Goal: Task Accomplishment & Management: Complete application form

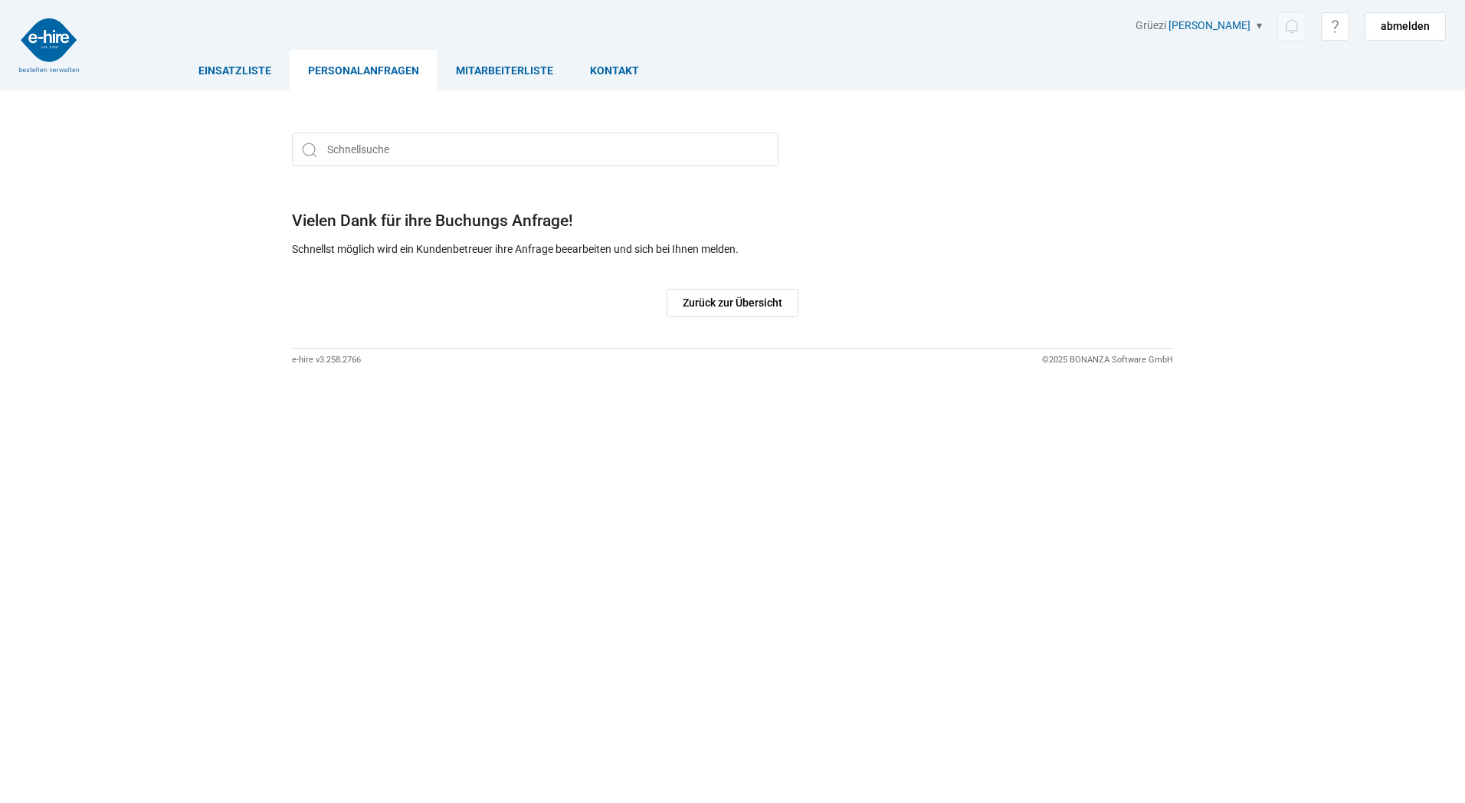
click at [370, 67] on link "Personalanfragen" at bounding box center [364, 70] width 148 height 41
click at [307, 64] on link "Personalanfragen" at bounding box center [364, 70] width 148 height 41
click at [382, 67] on link "Personalanfragen" at bounding box center [364, 70] width 148 height 41
click at [507, 63] on link "Mitarbeiterliste" at bounding box center [505, 70] width 134 height 41
click at [392, 69] on link "Personalanfragen" at bounding box center [364, 70] width 148 height 41
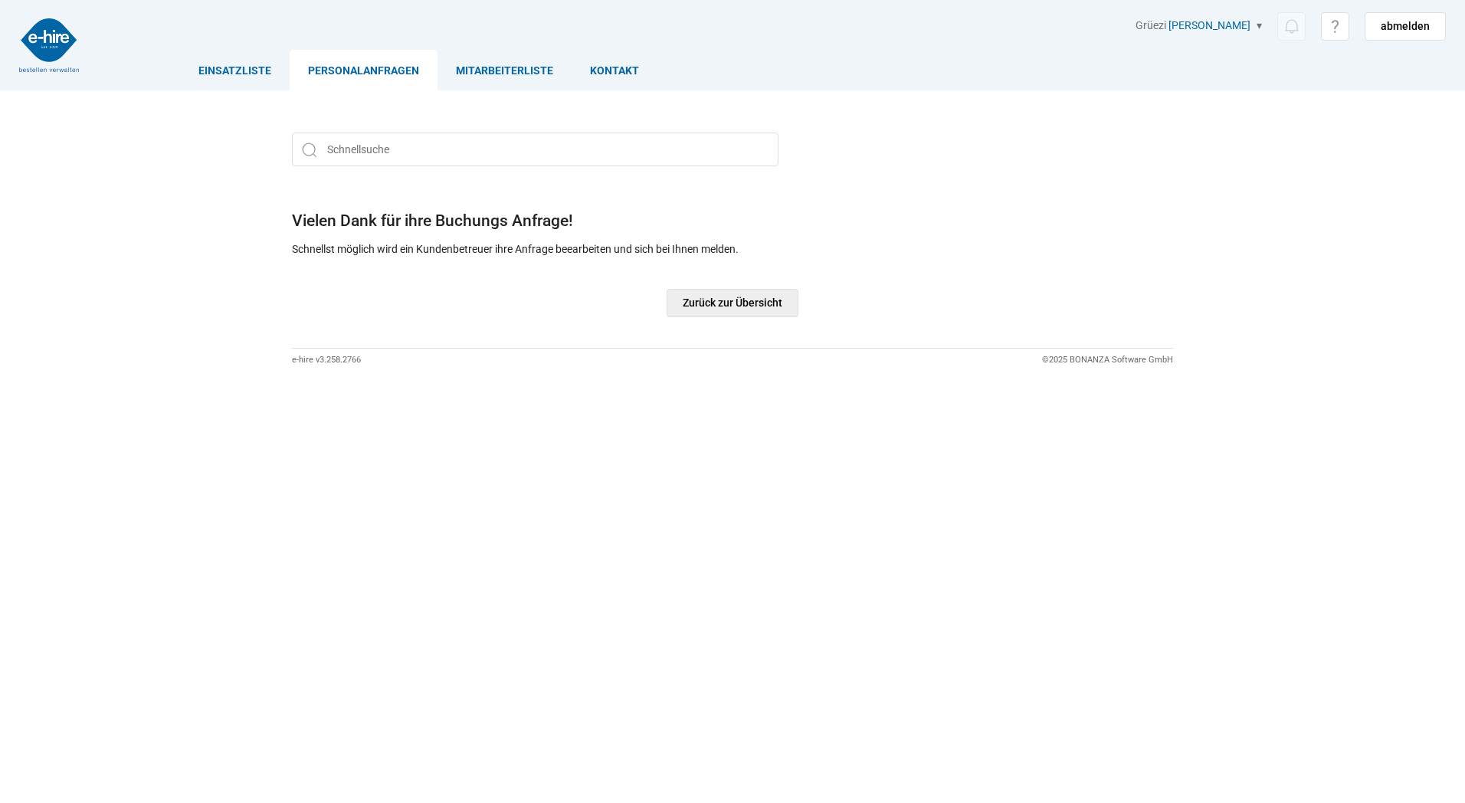
click at [700, 317] on link "Zurück zur Übersicht" at bounding box center [733, 303] width 132 height 28
click at [706, 309] on link "Zurück zur Übersicht" at bounding box center [733, 303] width 132 height 28
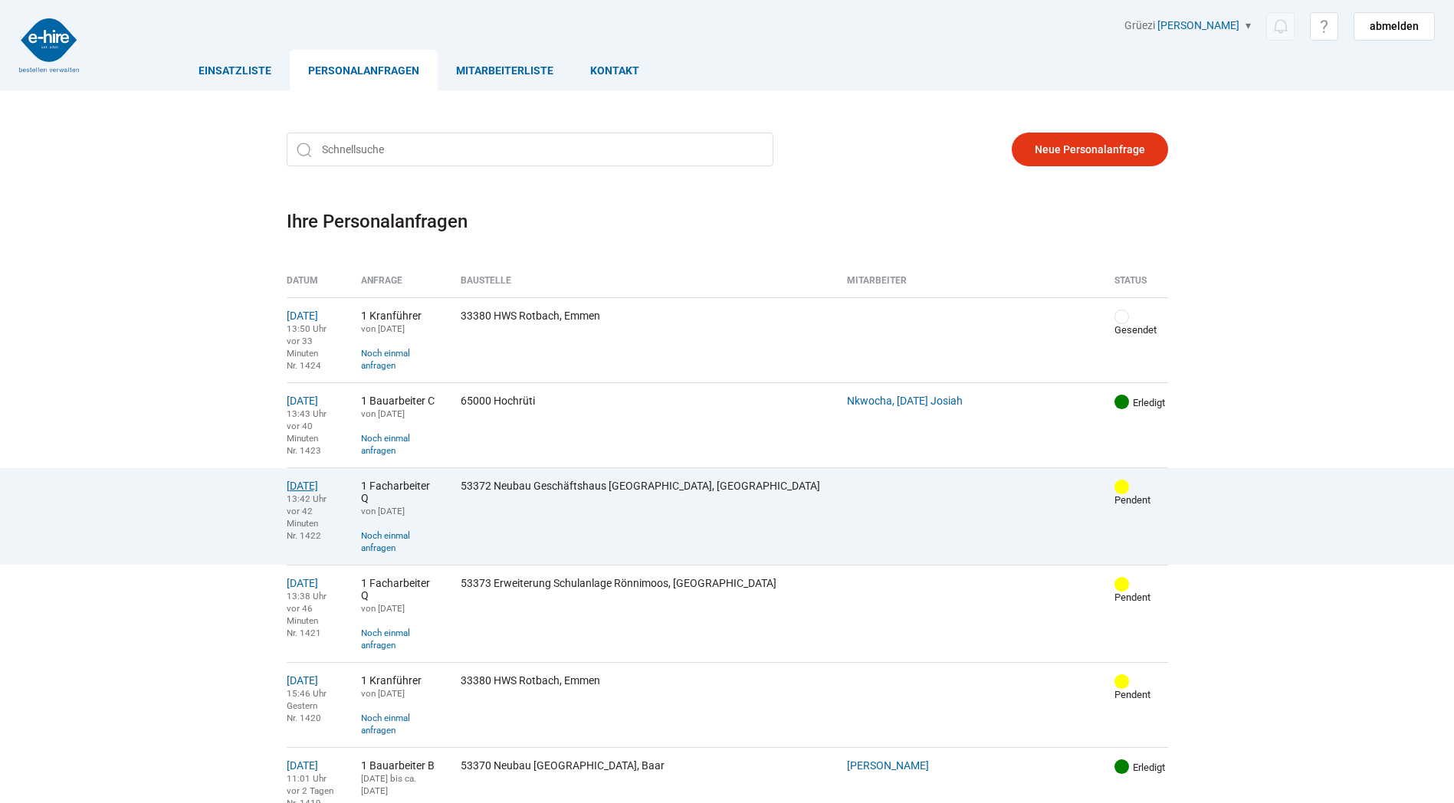
click at [318, 480] on link "[DATE]" at bounding box center [302, 486] width 31 height 12
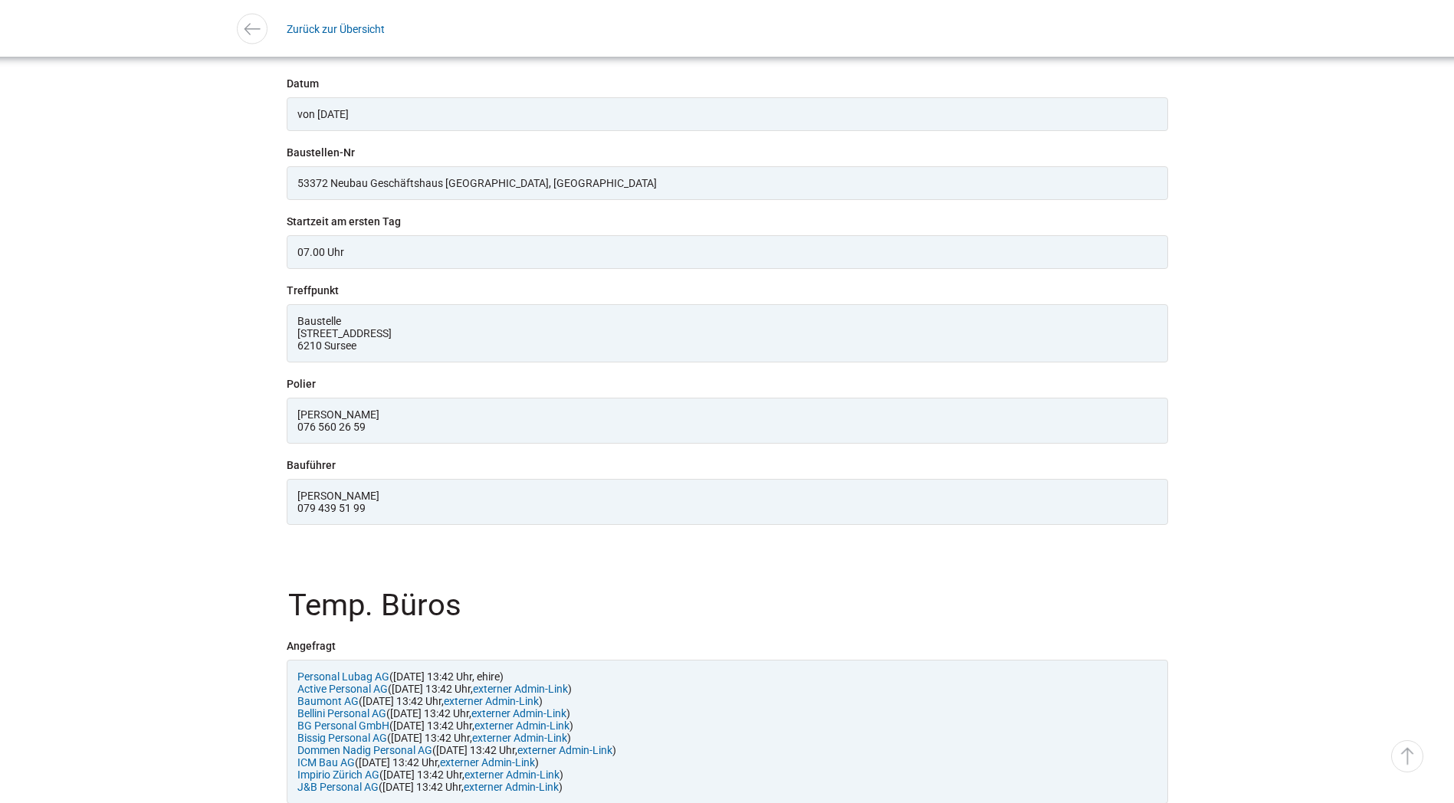
scroll to position [1149, 0]
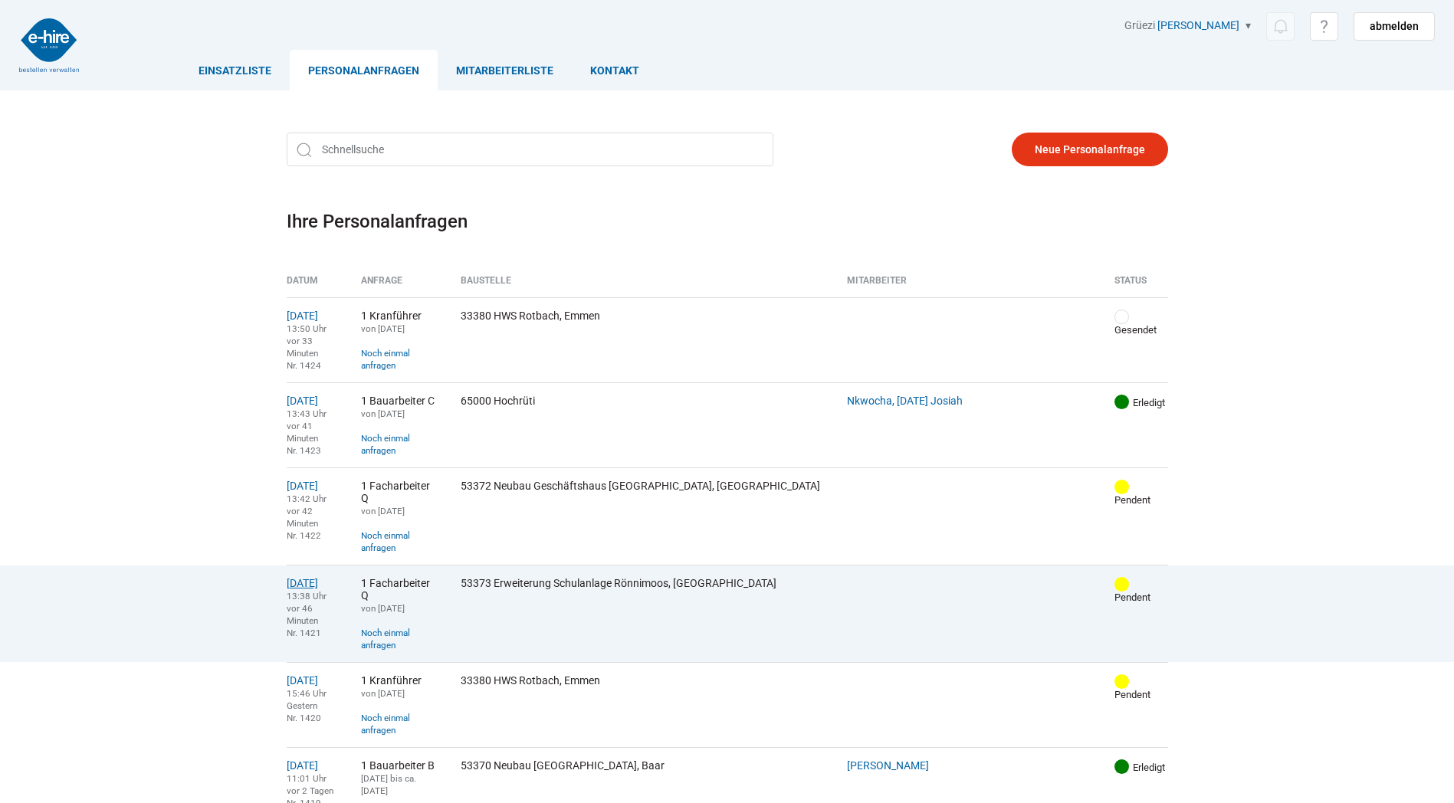
click at [318, 577] on link "14.08.2025" at bounding box center [302, 583] width 31 height 12
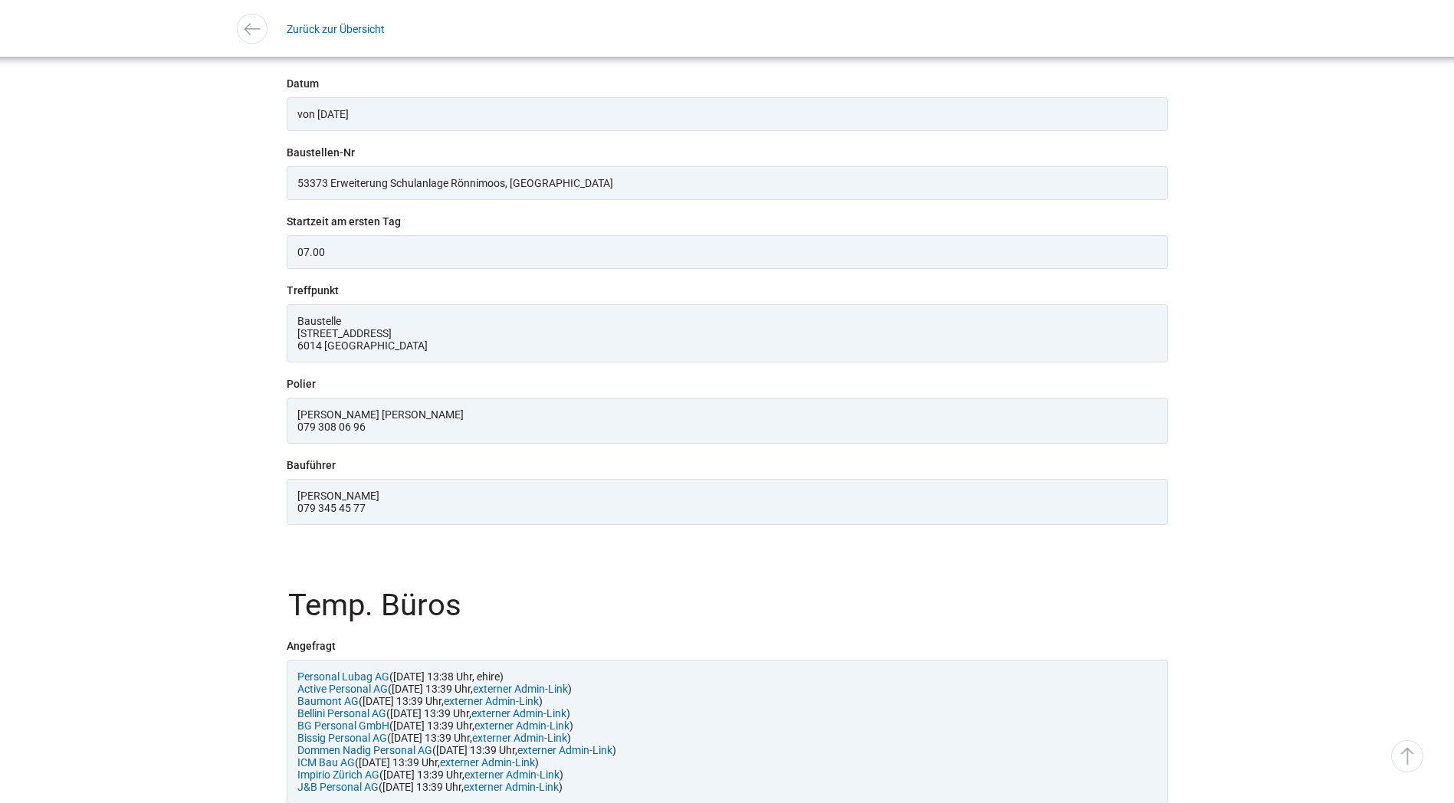
scroll to position [613, 0]
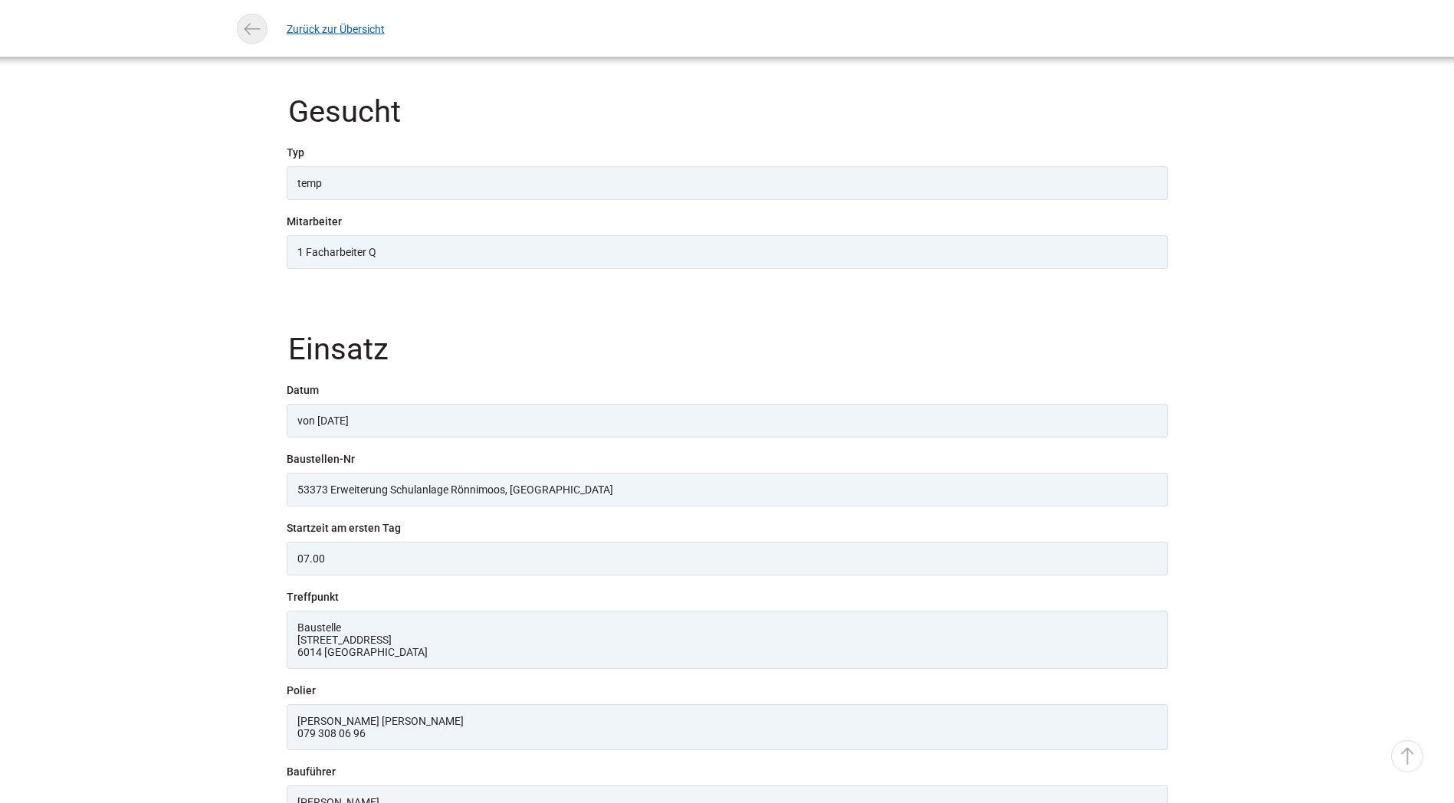
click at [255, 28] on img at bounding box center [252, 29] width 22 height 22
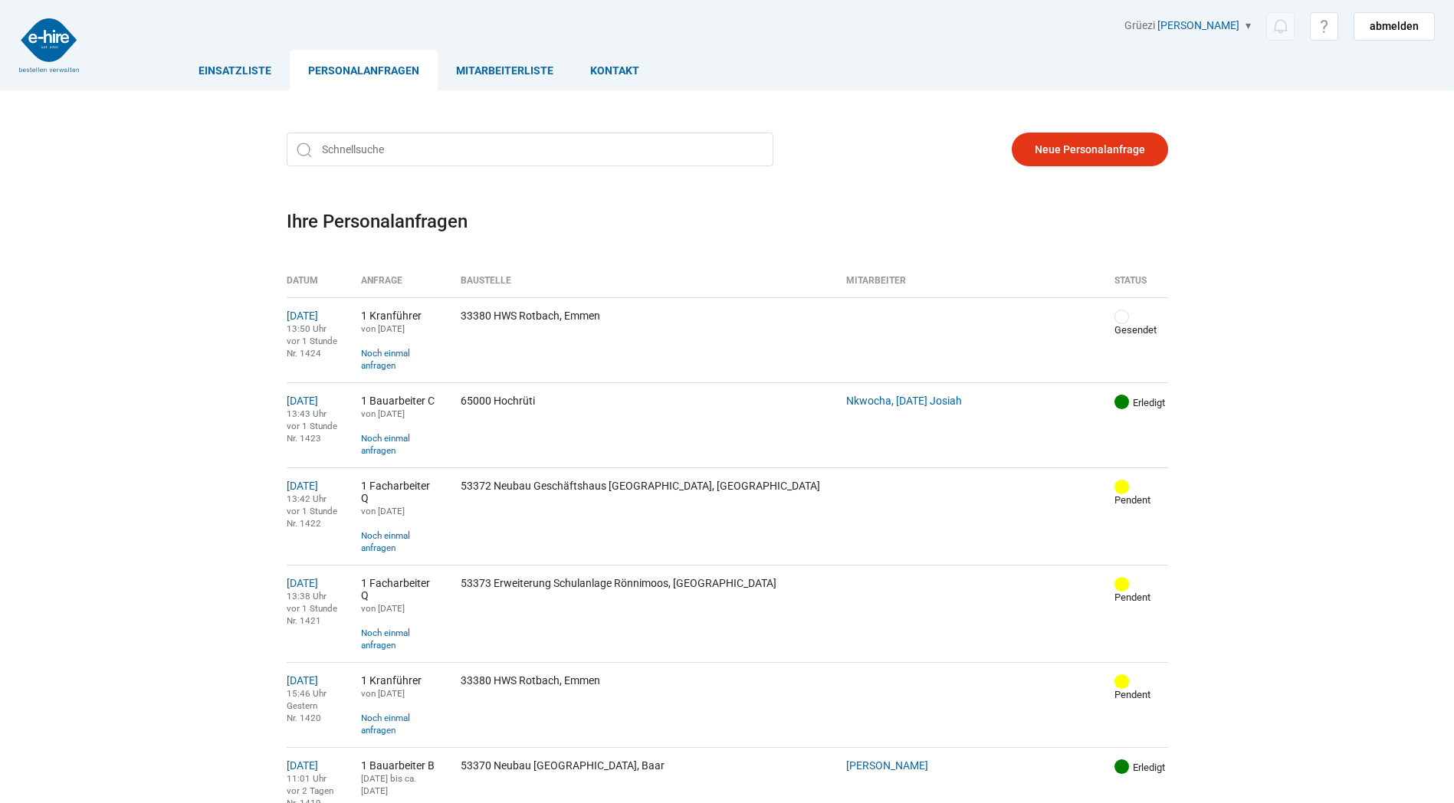
click at [385, 65] on link "Personalanfragen" at bounding box center [364, 70] width 148 height 41
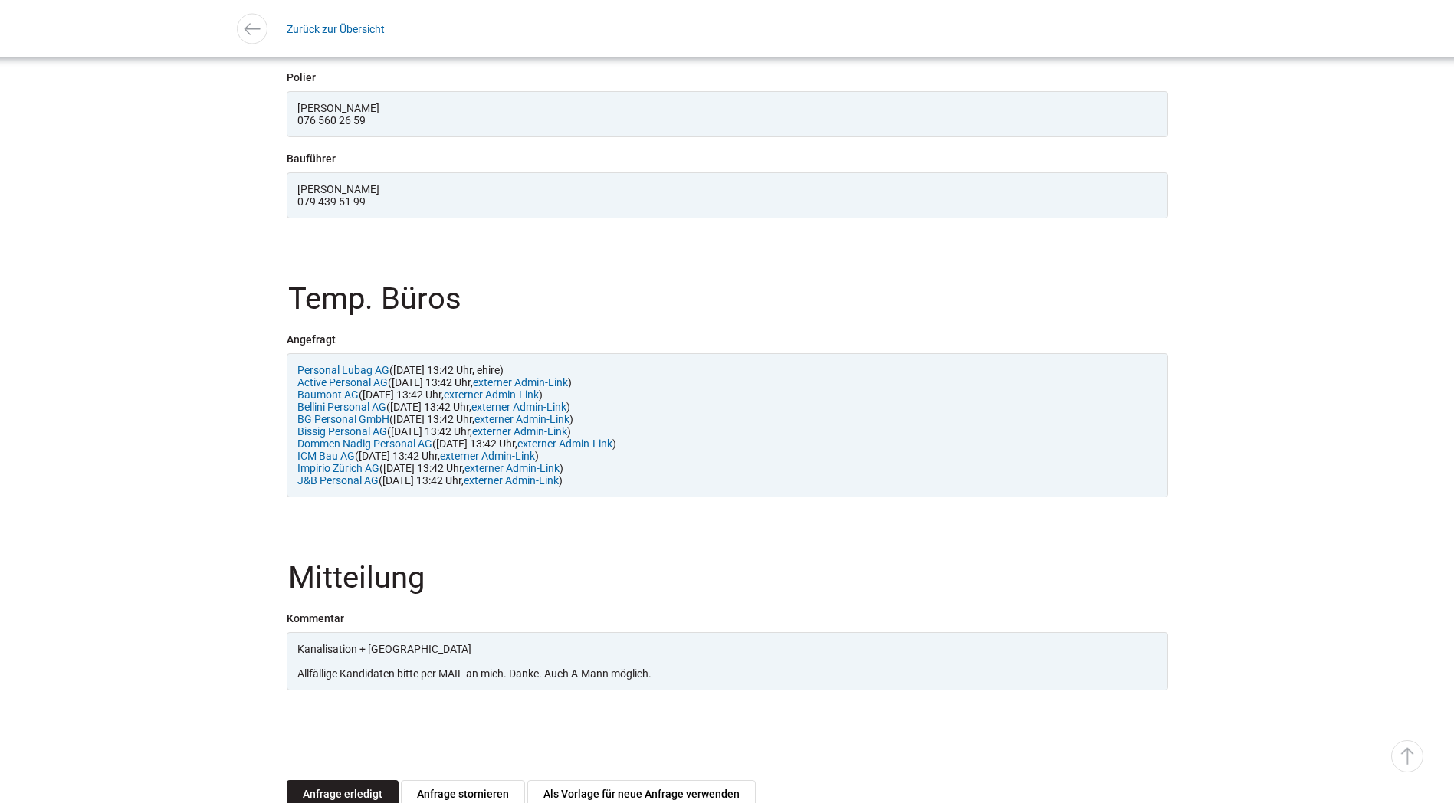
scroll to position [1405, 0]
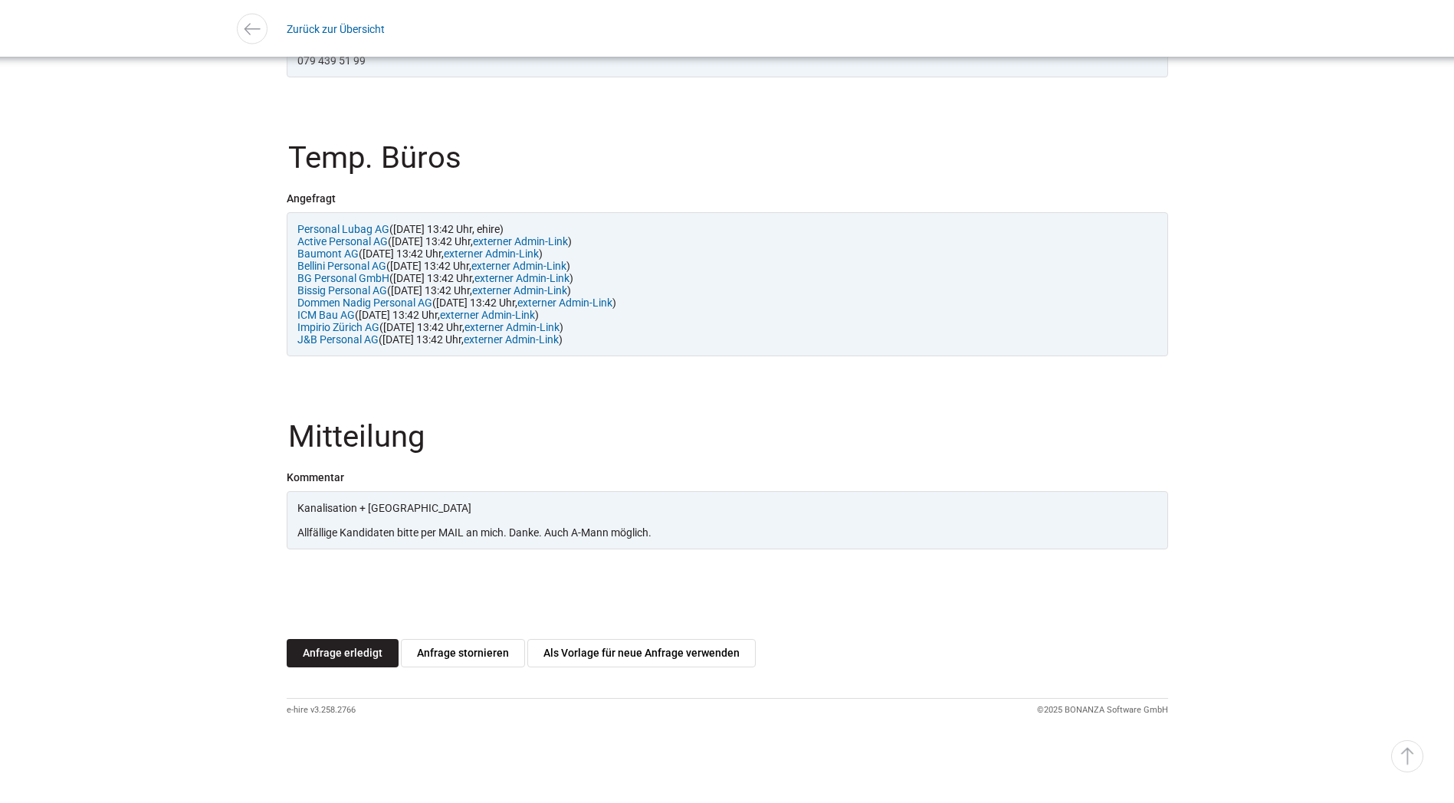
click at [356, 651] on link "Anfrage erledigt" at bounding box center [343, 653] width 112 height 28
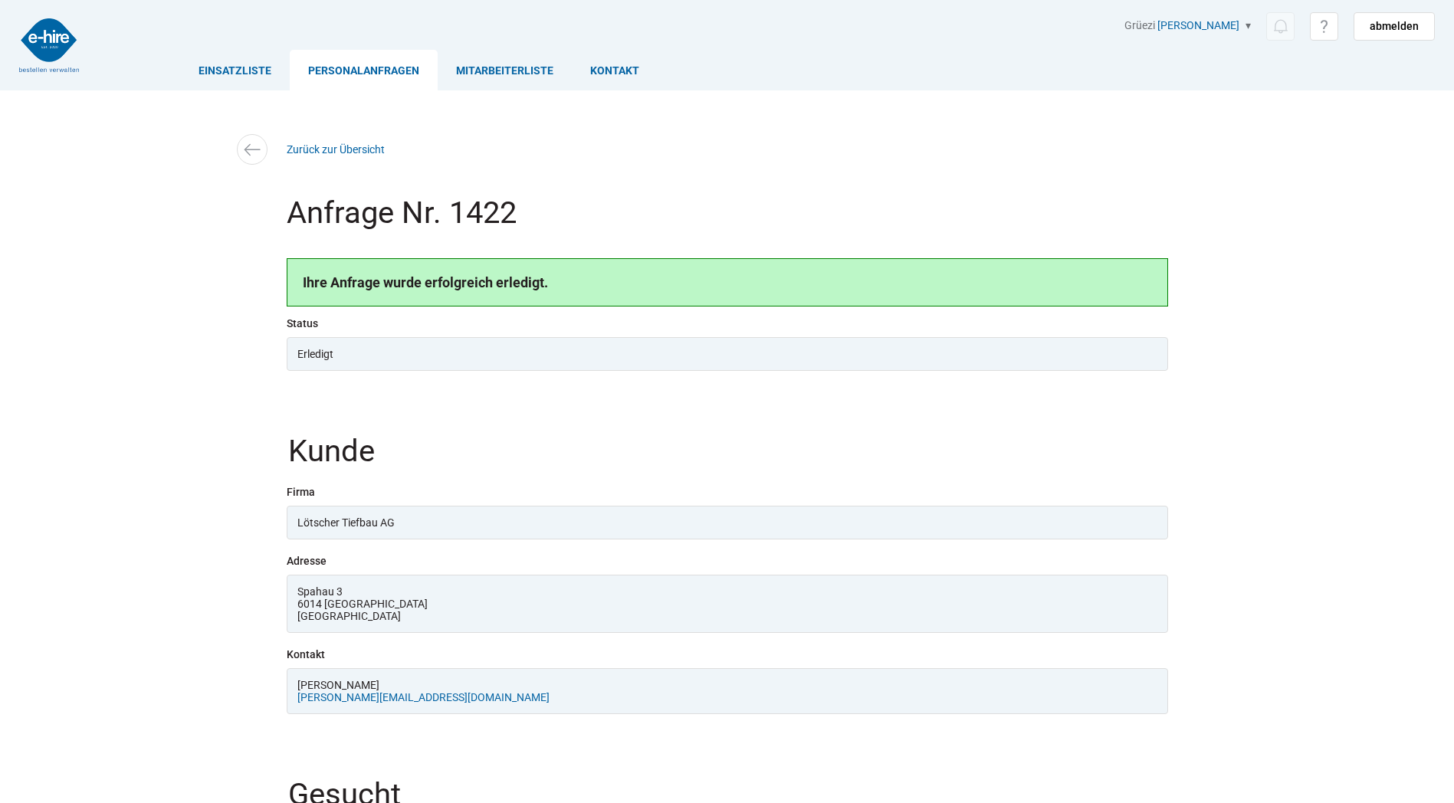
click at [377, 65] on link "Personalanfragen" at bounding box center [364, 70] width 148 height 41
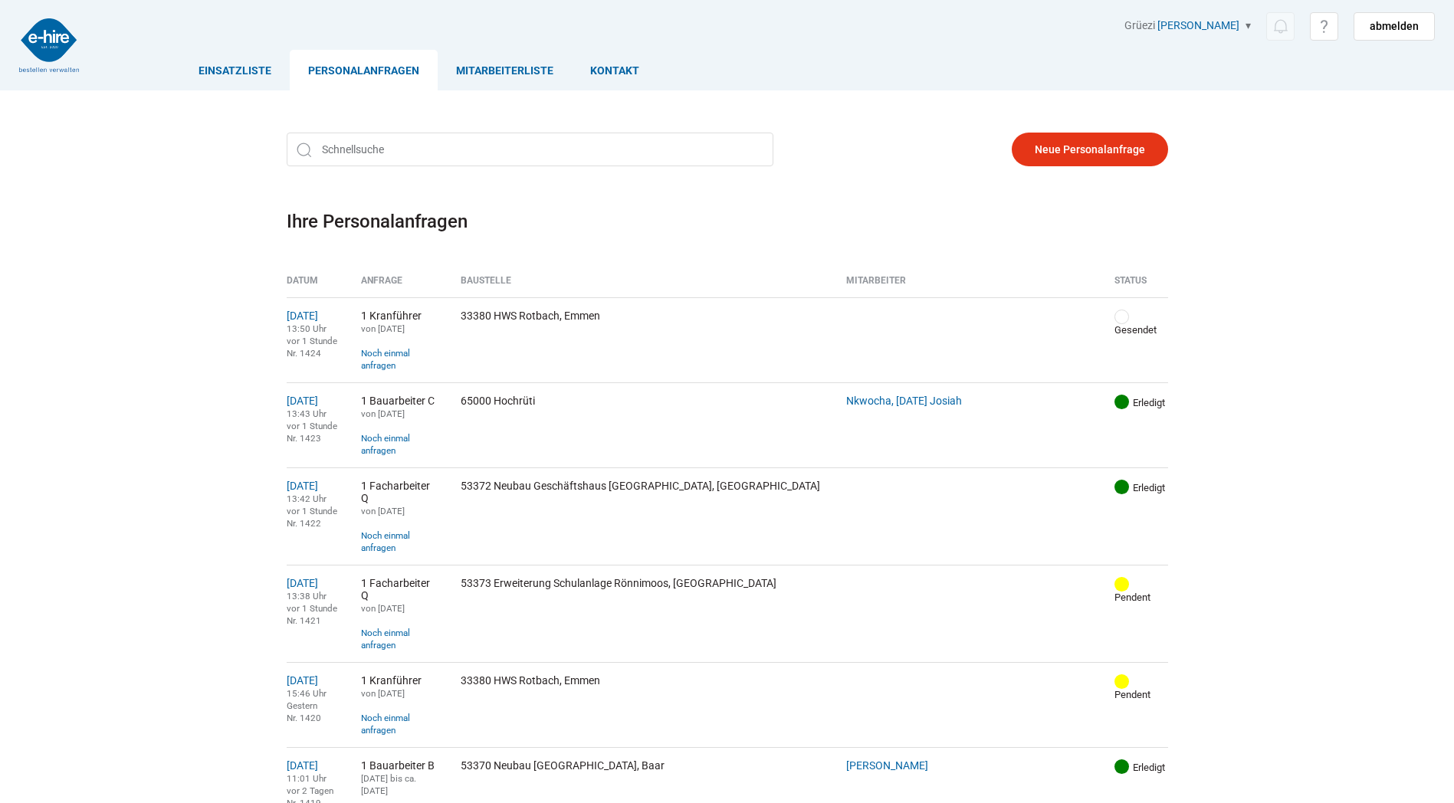
click at [372, 78] on link "Personalanfragen" at bounding box center [364, 70] width 148 height 41
click at [231, 63] on link "Einsatzliste" at bounding box center [235, 70] width 110 height 41
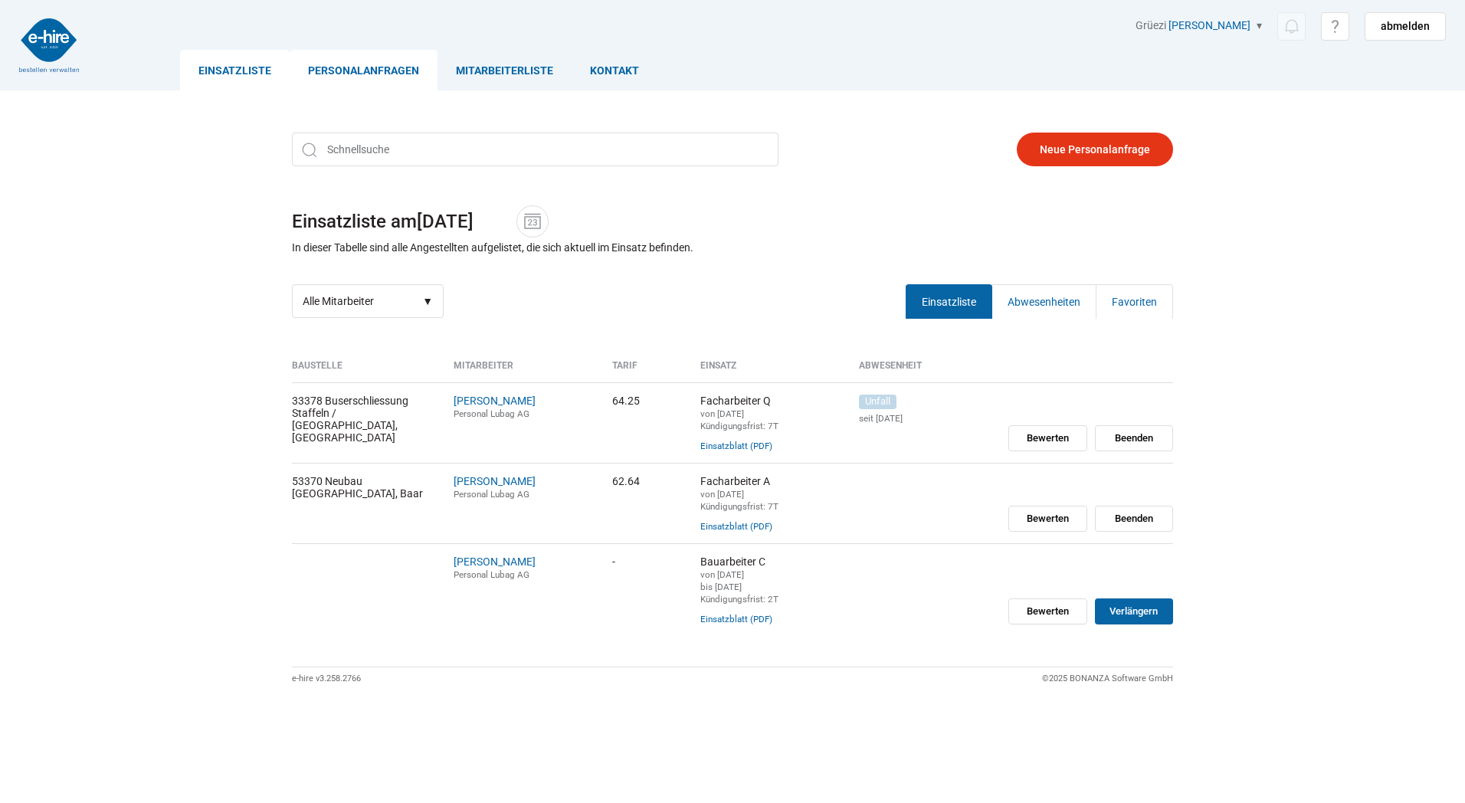
click at [360, 72] on link "Personalanfragen" at bounding box center [364, 70] width 148 height 41
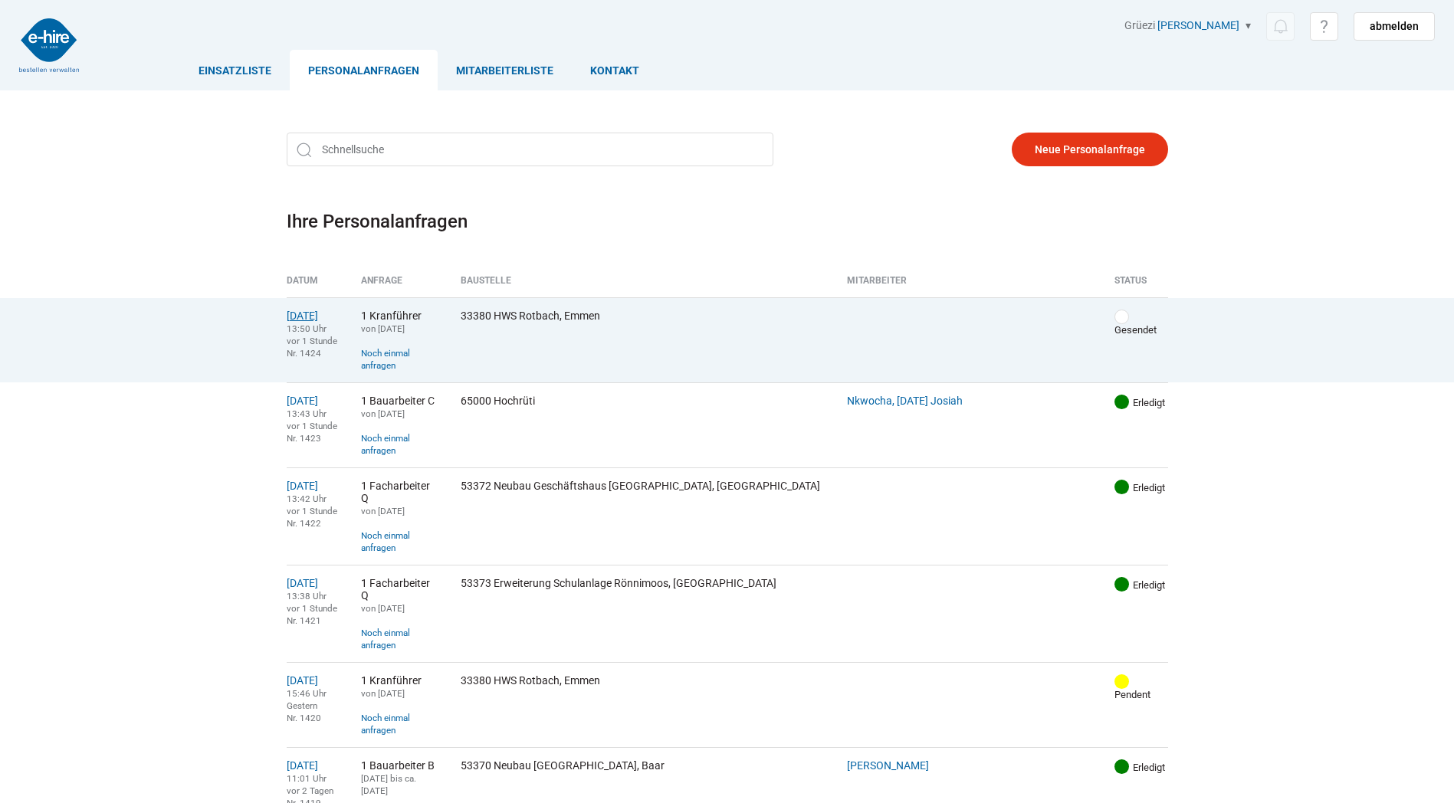
click at [318, 320] on link "[DATE]" at bounding box center [302, 316] width 31 height 12
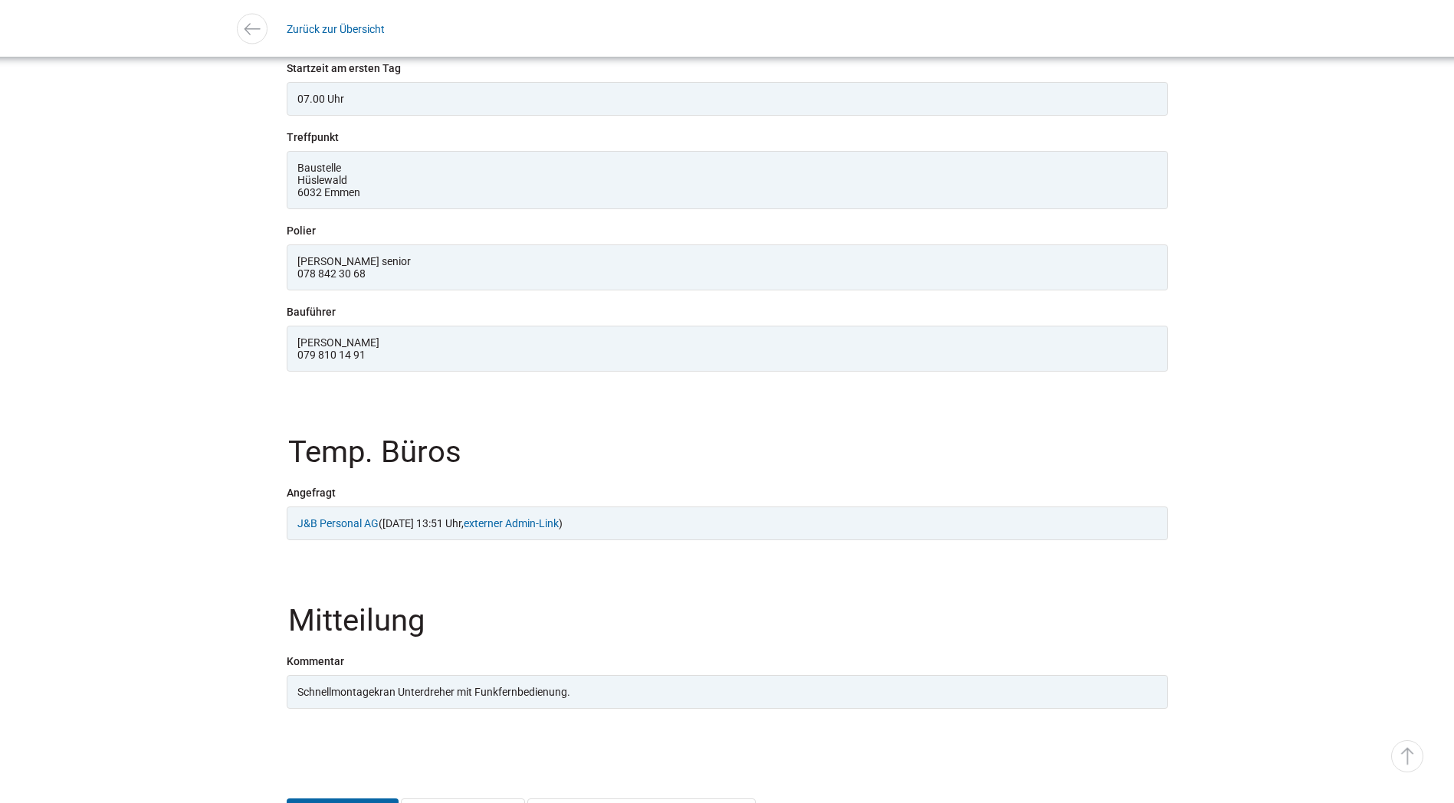
scroll to position [1261, 0]
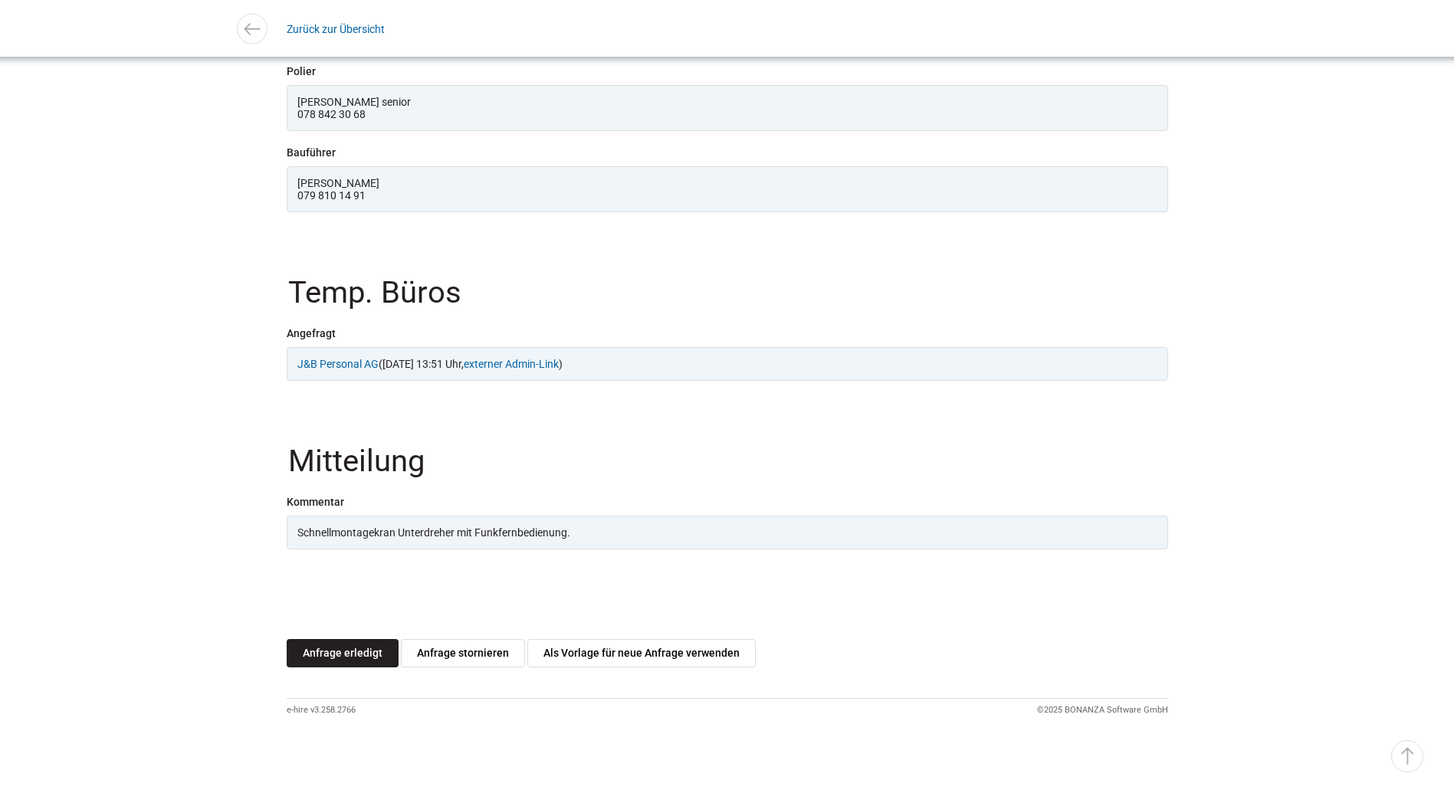
click at [346, 651] on link "Anfrage erledigt" at bounding box center [343, 653] width 112 height 28
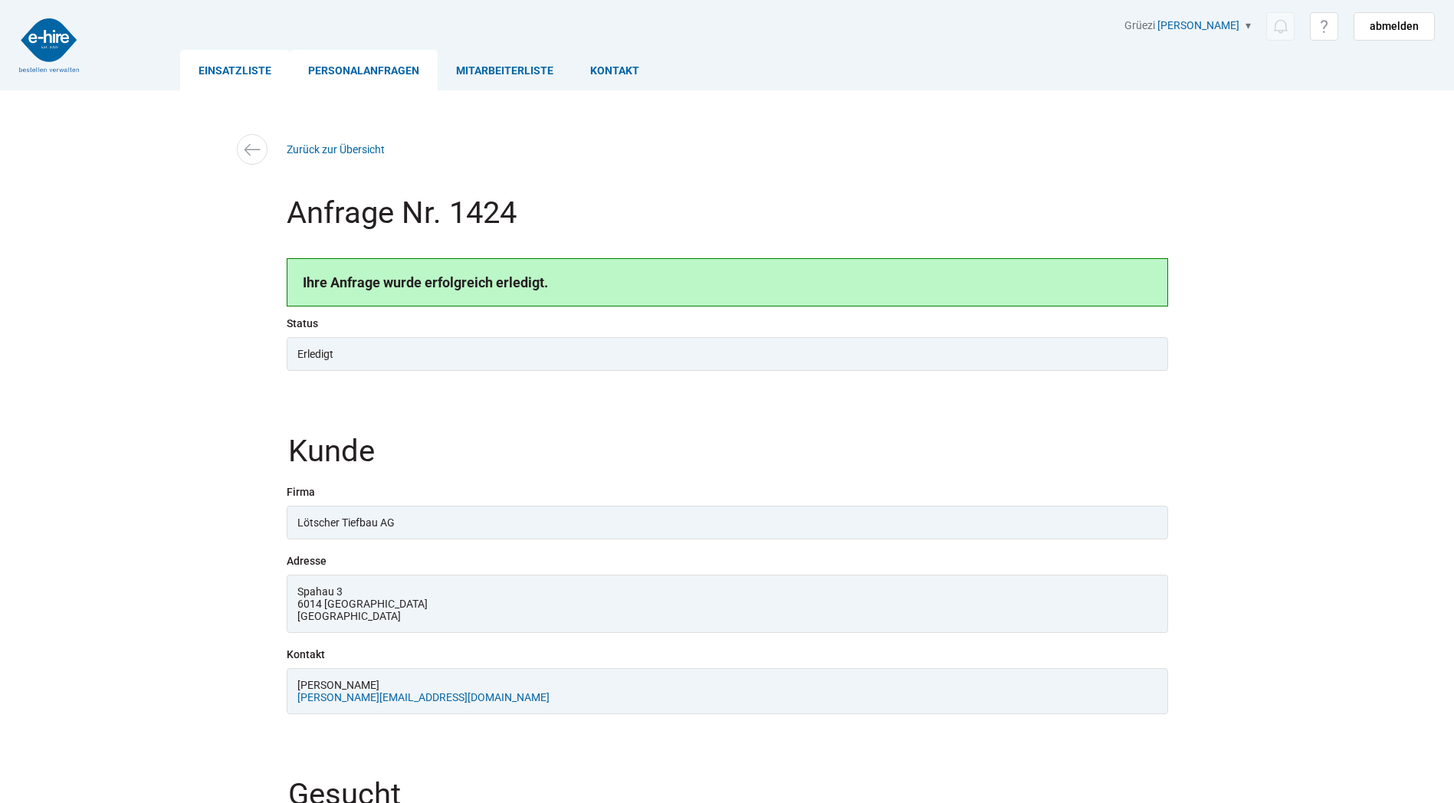
click at [241, 68] on link "Einsatzliste" at bounding box center [235, 70] width 110 height 41
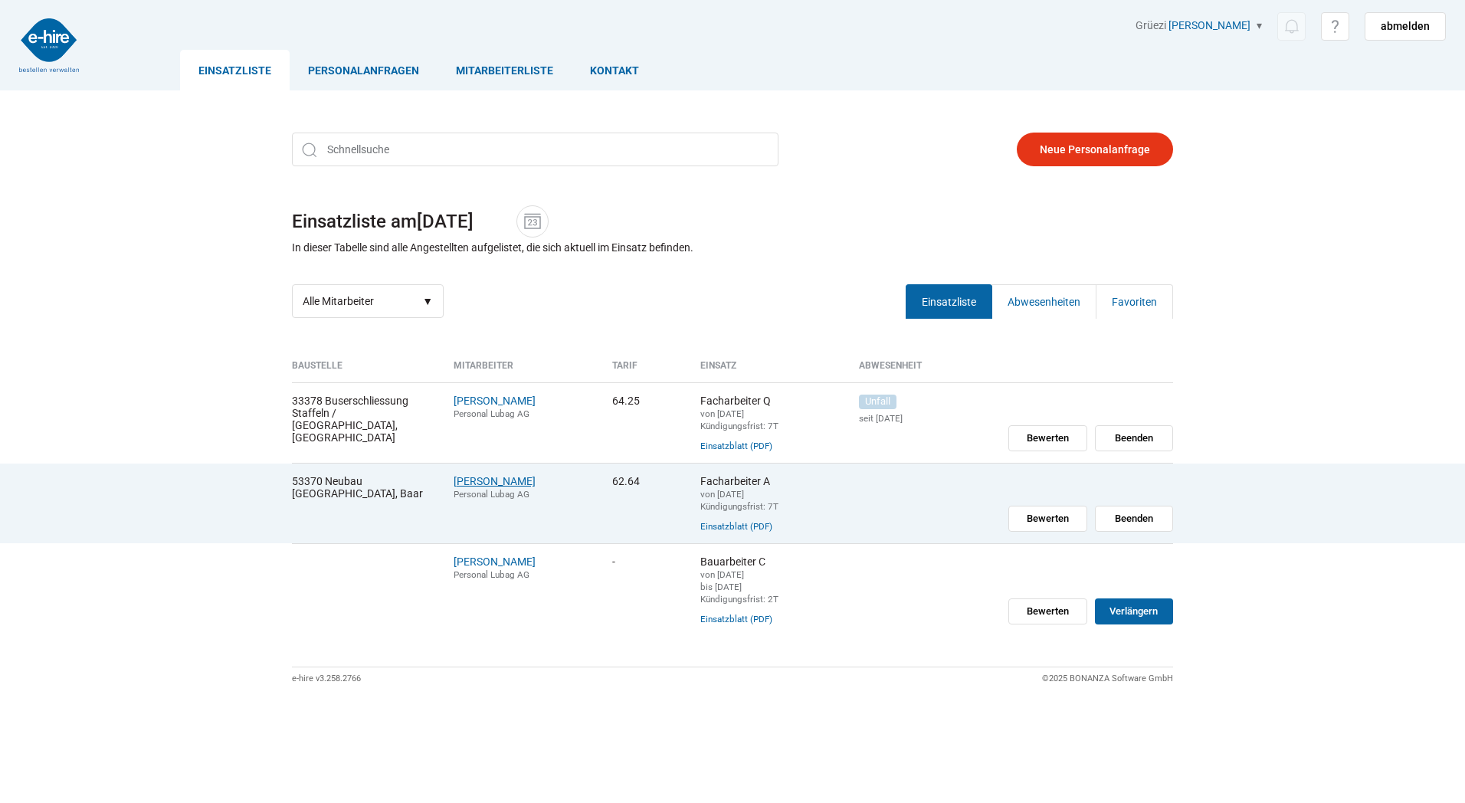
click at [480, 480] on link "[PERSON_NAME]" at bounding box center [495, 481] width 82 height 12
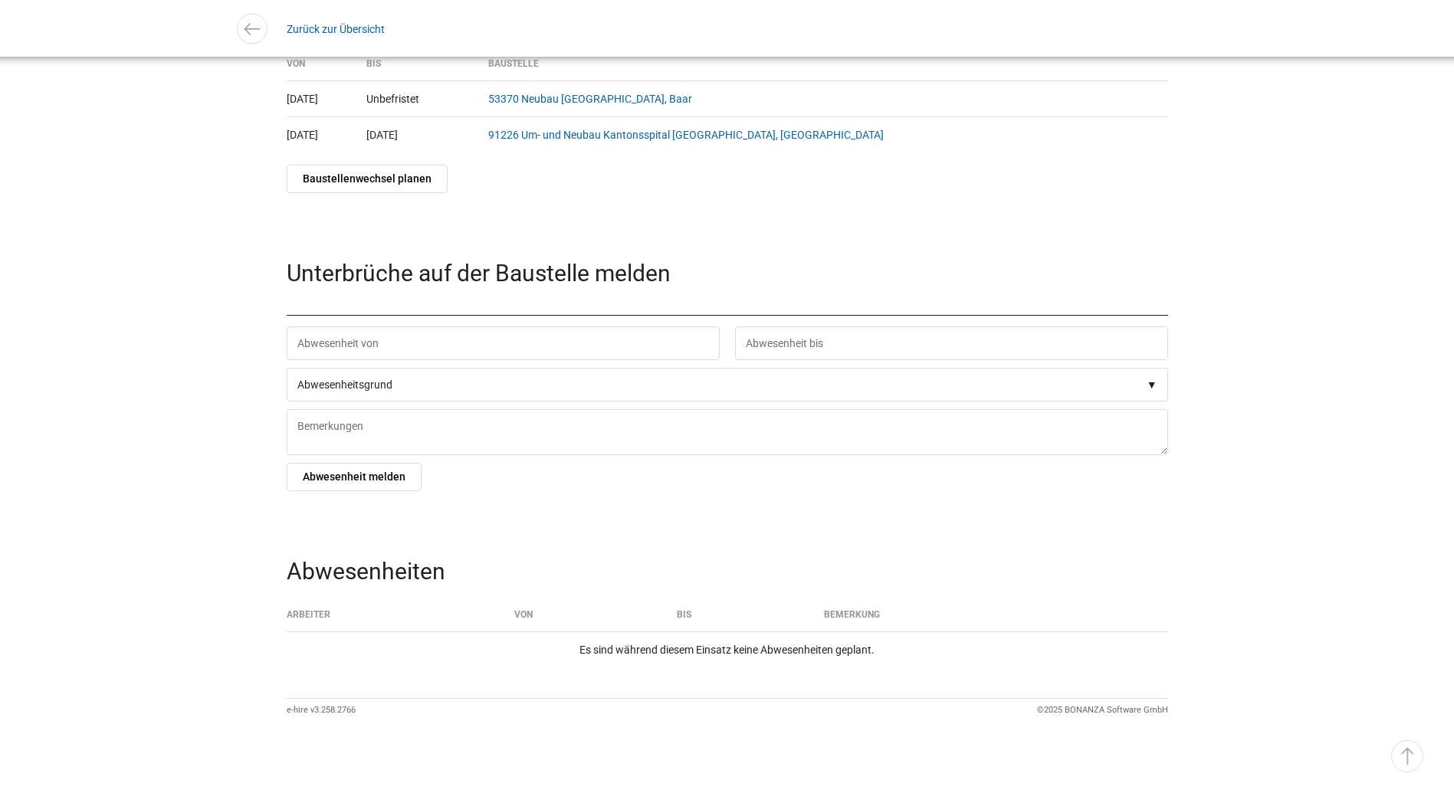
scroll to position [2330, 0]
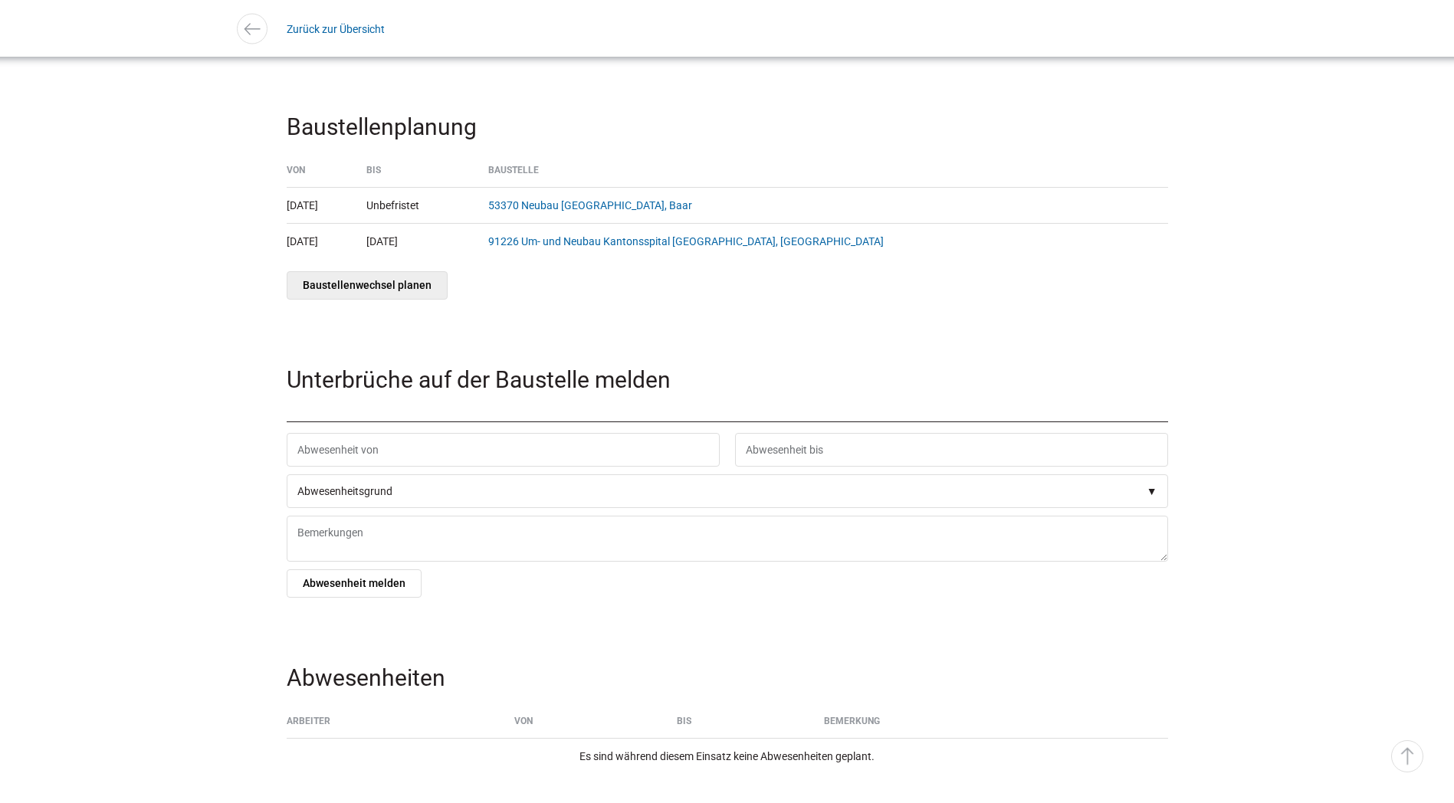
click at [389, 300] on link "Baustellenwechsel planen" at bounding box center [367, 285] width 161 height 28
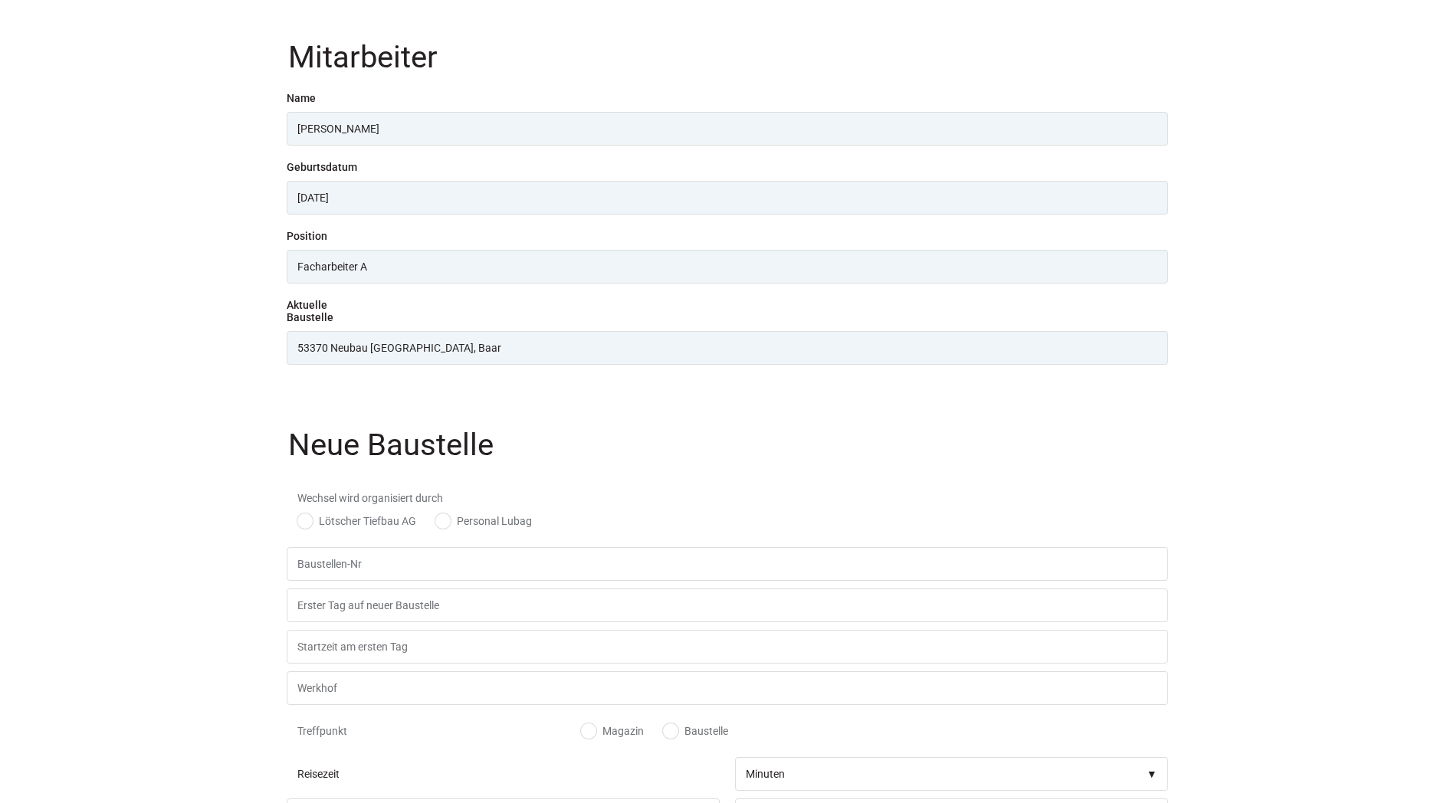
scroll to position [307, 0]
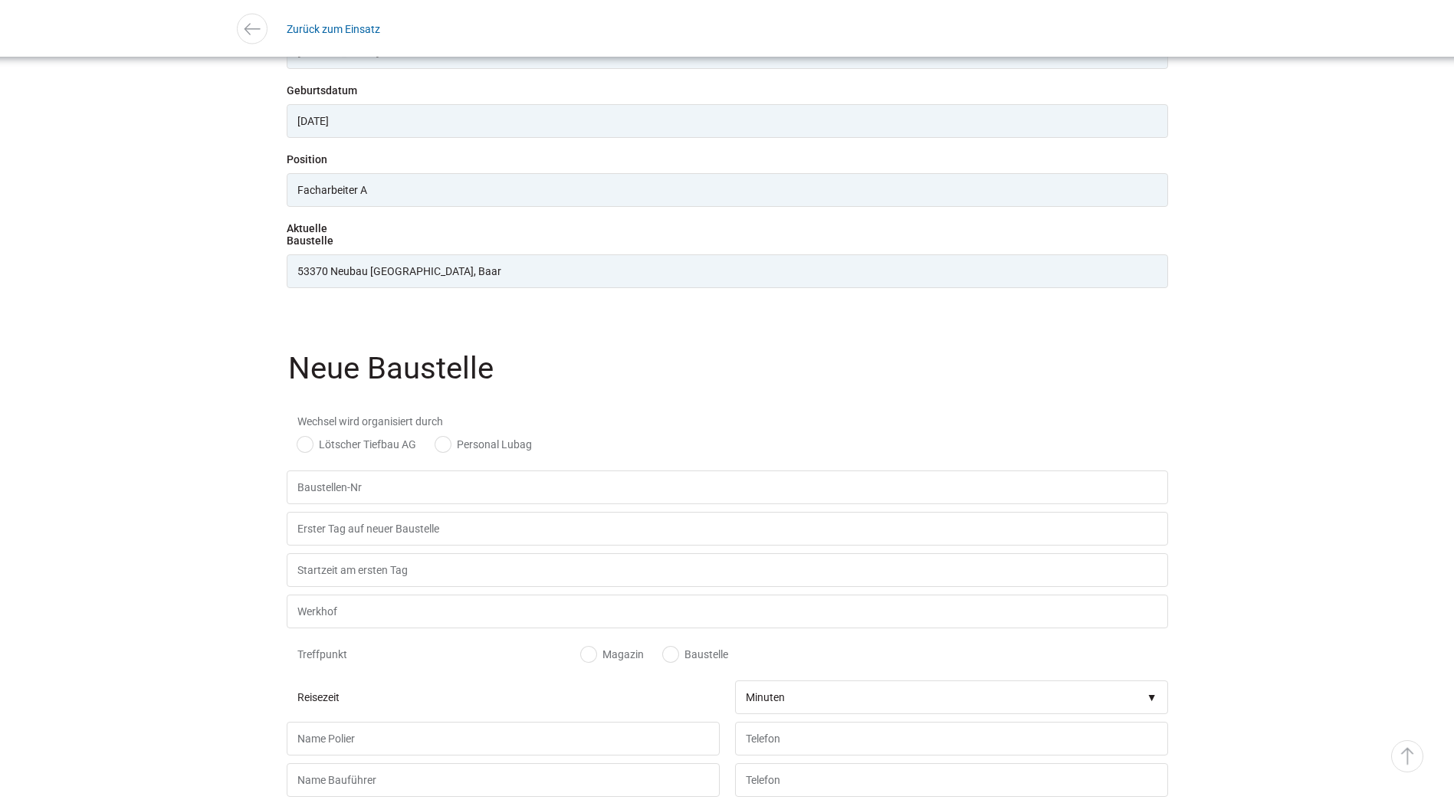
click at [462, 452] on label "Personal Lubag" at bounding box center [483, 444] width 97 height 15
radio input "true"
click at [417, 486] on input "text" at bounding box center [727, 487] width 881 height 34
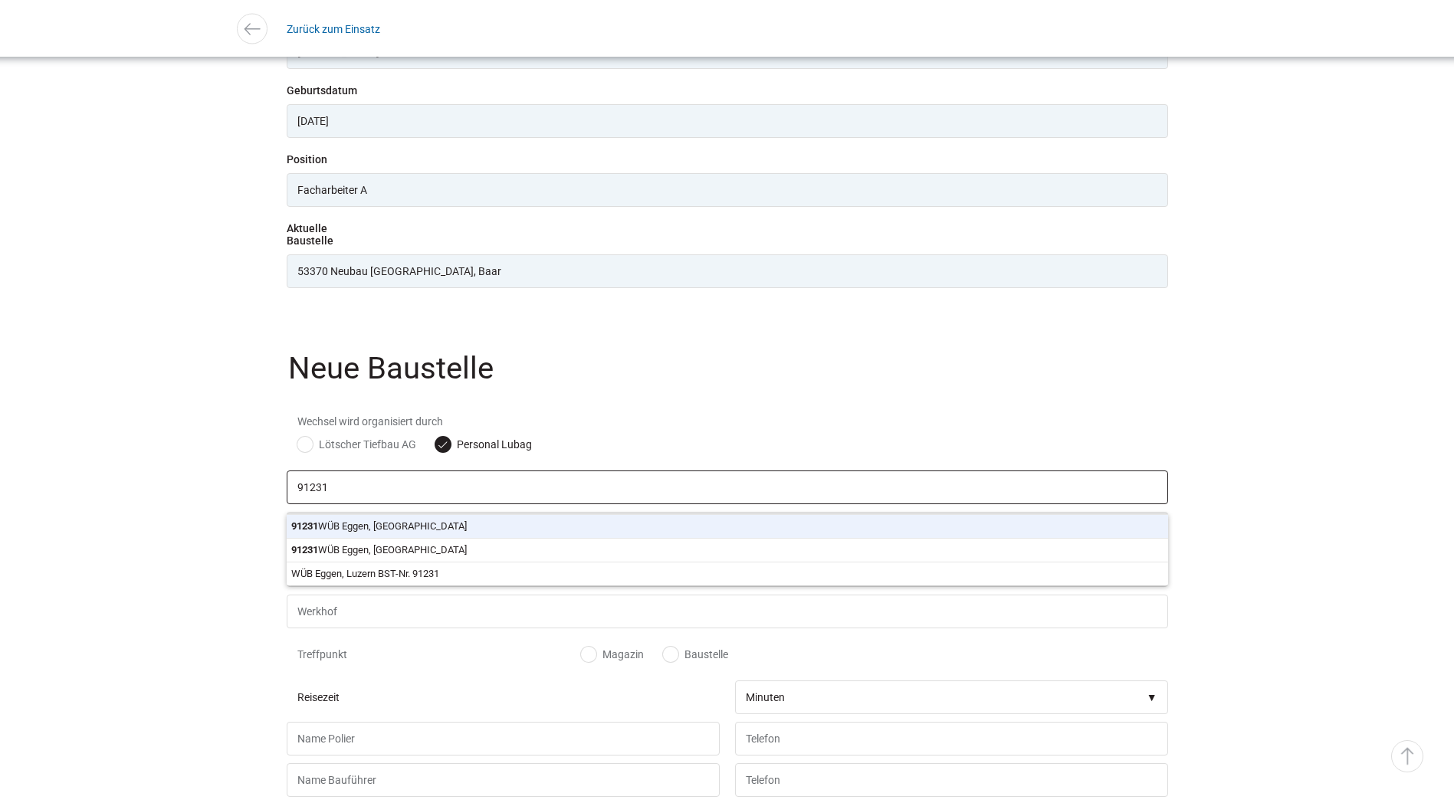
type input "91231 WÜB [GEOGRAPHIC_DATA], [GEOGRAPHIC_DATA]"
click at [402, 497] on body "Einsatzliste Personalanfragen Mitarbeiterliste Kontakt Grüezi [PERSON_NAME] Ben…" at bounding box center [727, 94] width 1454 height 803
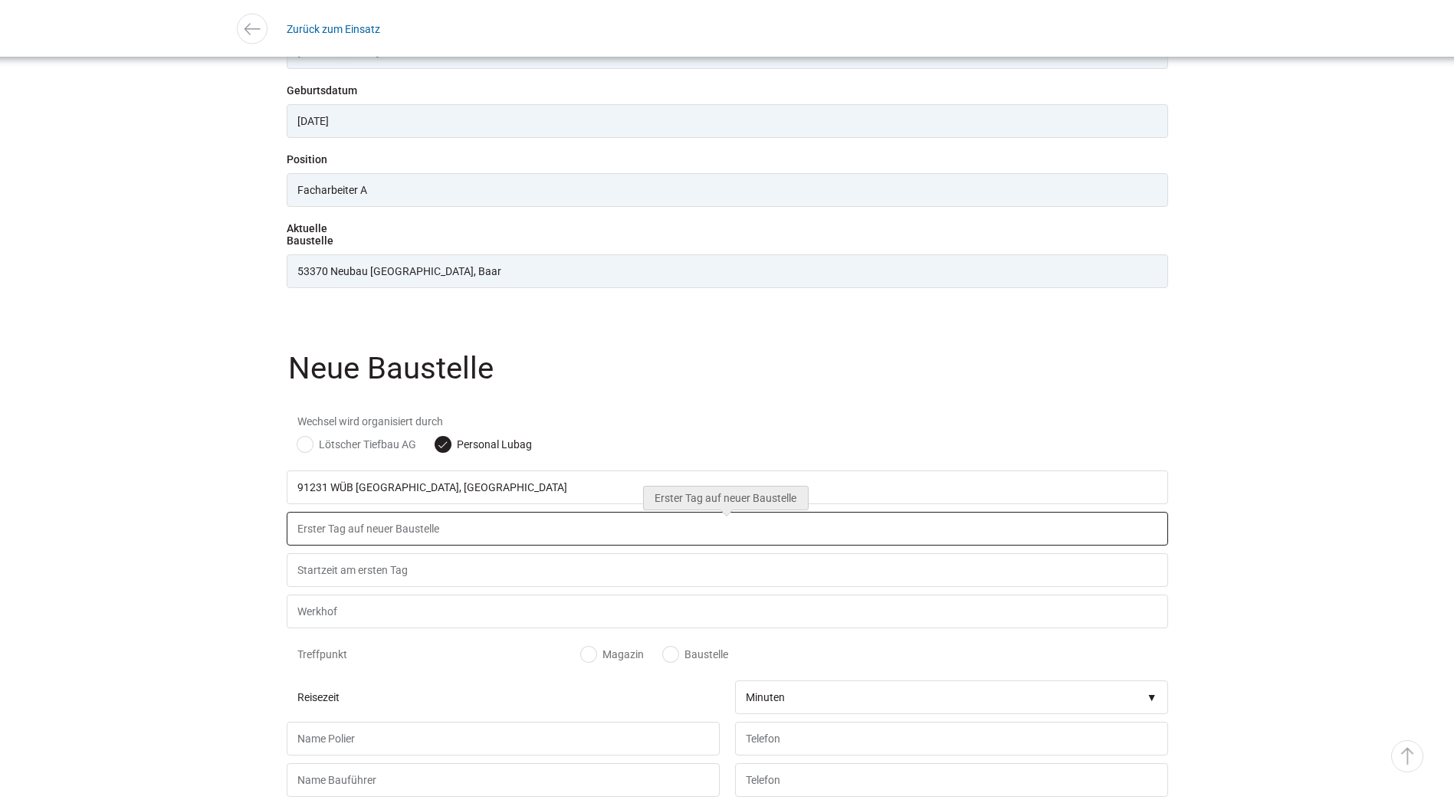
click at [402, 541] on input "text" at bounding box center [727, 529] width 881 height 34
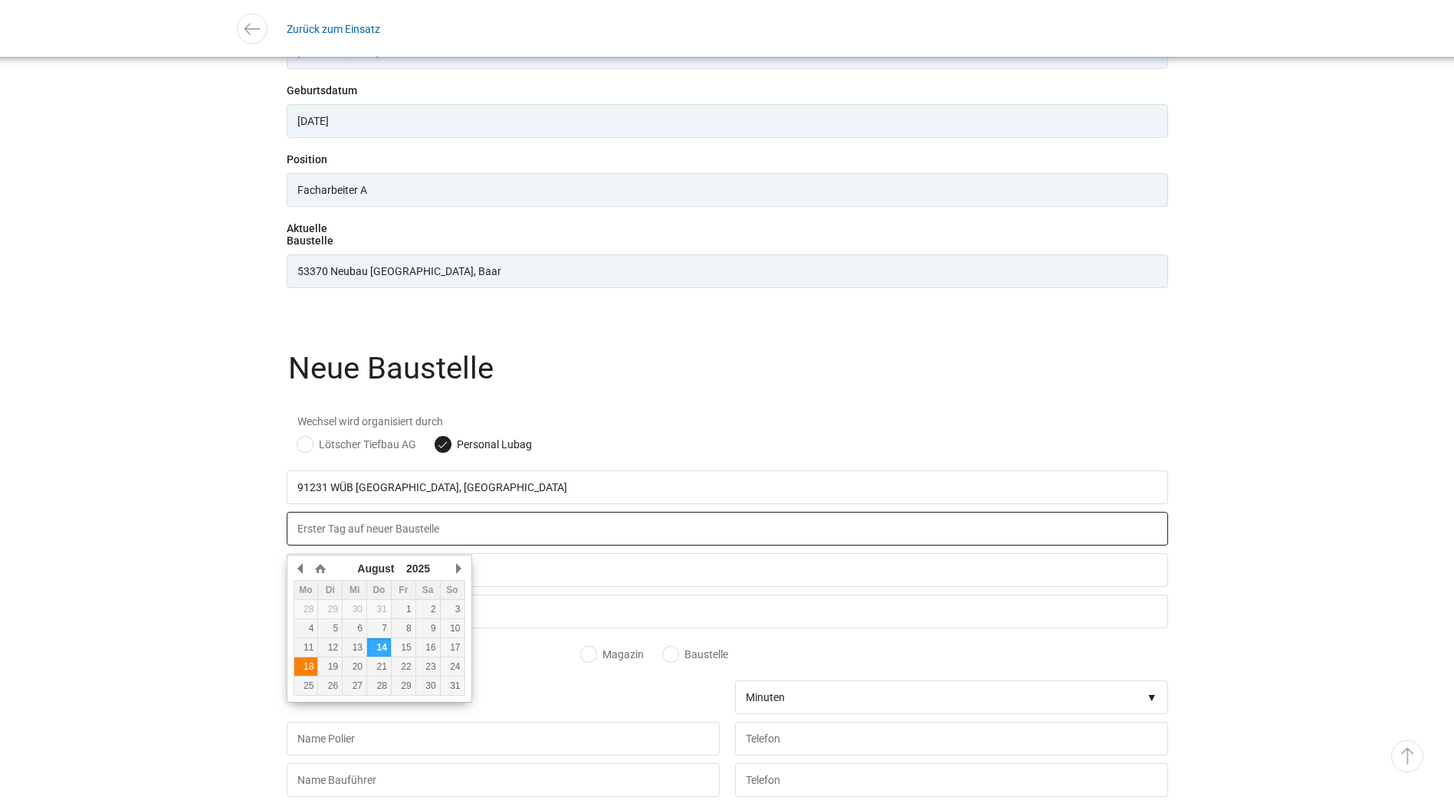
click at [311, 668] on div "18" at bounding box center [306, 666] width 24 height 11
type input "18.08.2025"
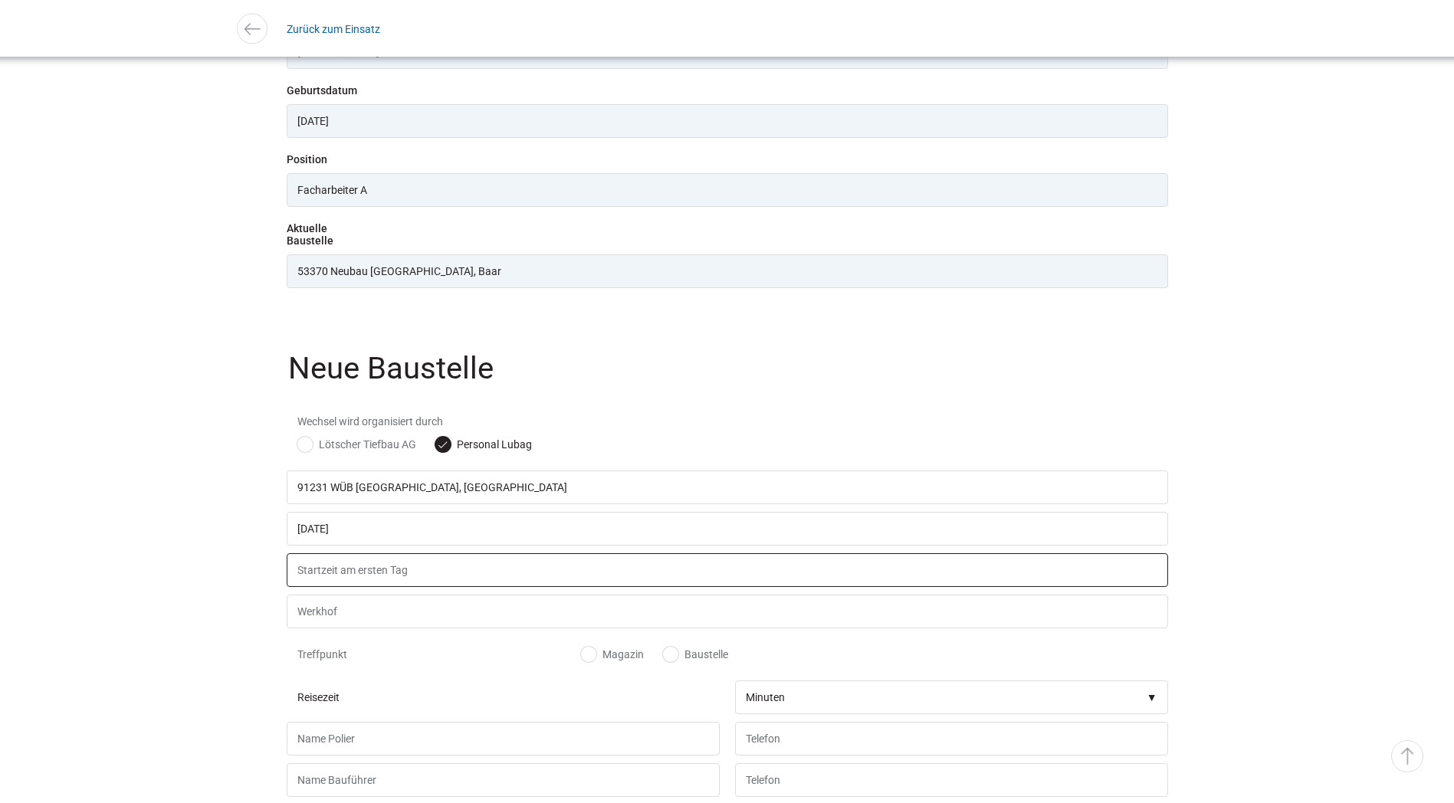
click at [402, 578] on input "text" at bounding box center [727, 570] width 881 height 34
type input "07.00 Uhr"
click at [674, 662] on label "Baustelle" at bounding box center [695, 654] width 65 height 15
radio input "true"
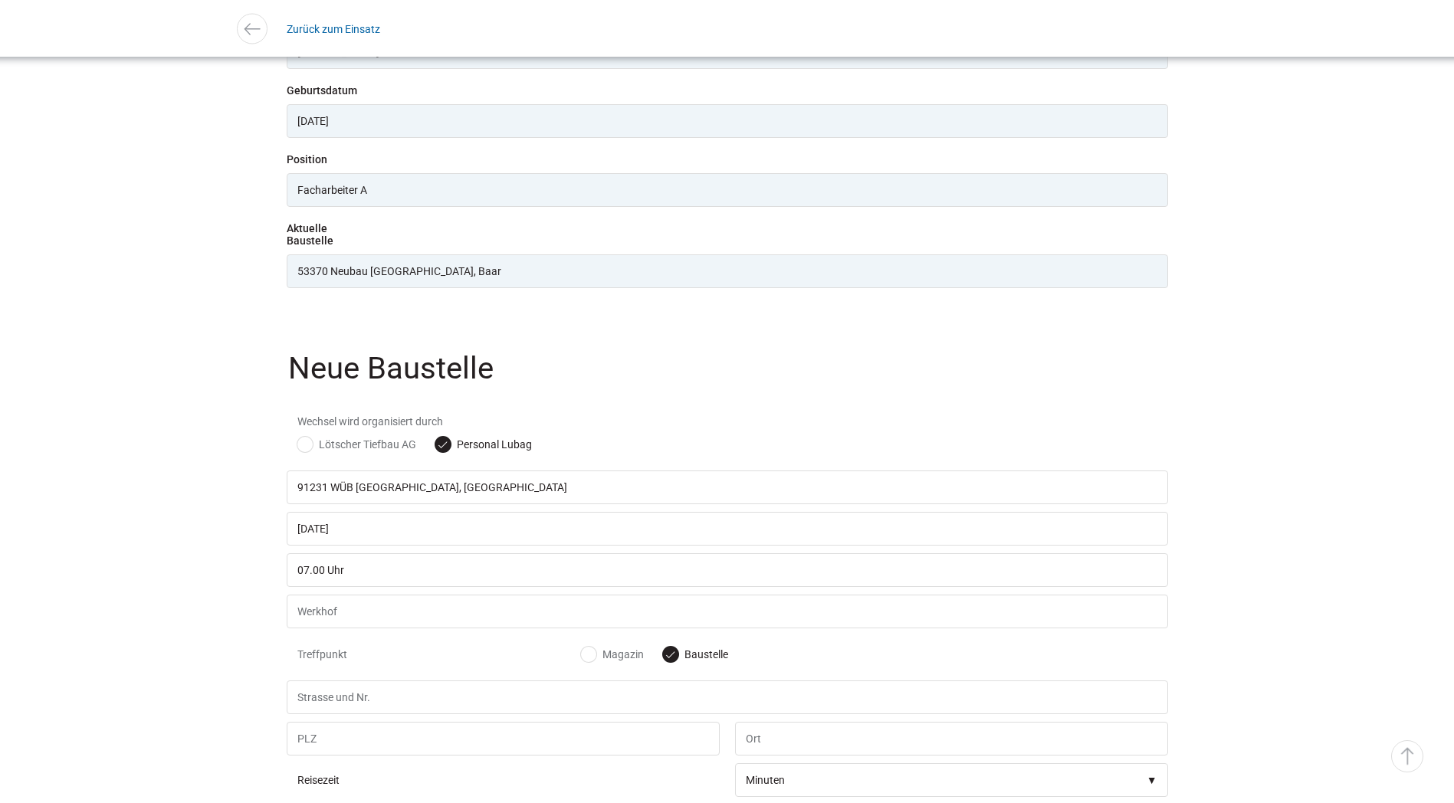
scroll to position [536, 0]
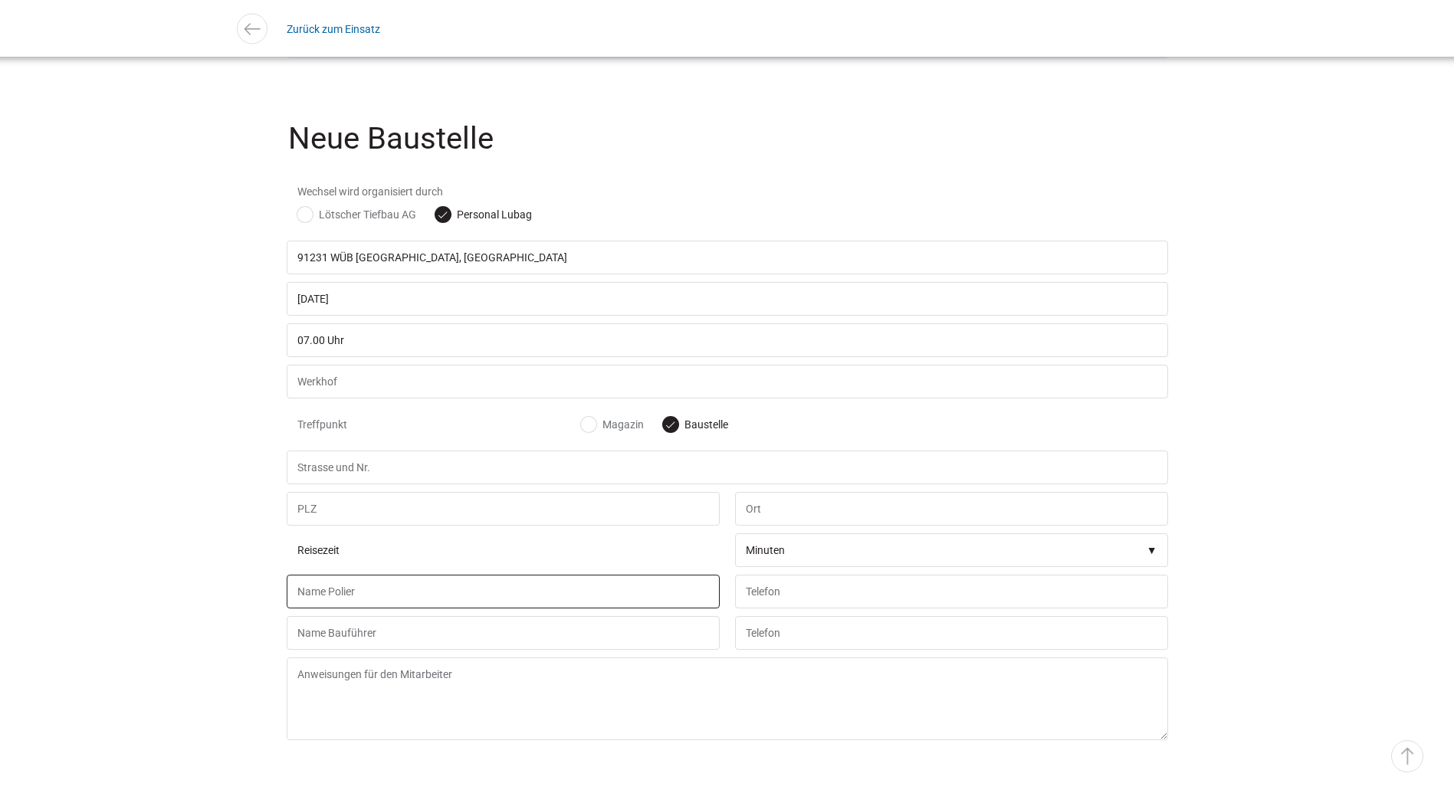
click at [336, 606] on input "text" at bounding box center [503, 592] width 433 height 34
type input "Silvan Spiess"
type input "079 345 88 89"
click at [392, 637] on input "text" at bounding box center [503, 633] width 433 height 34
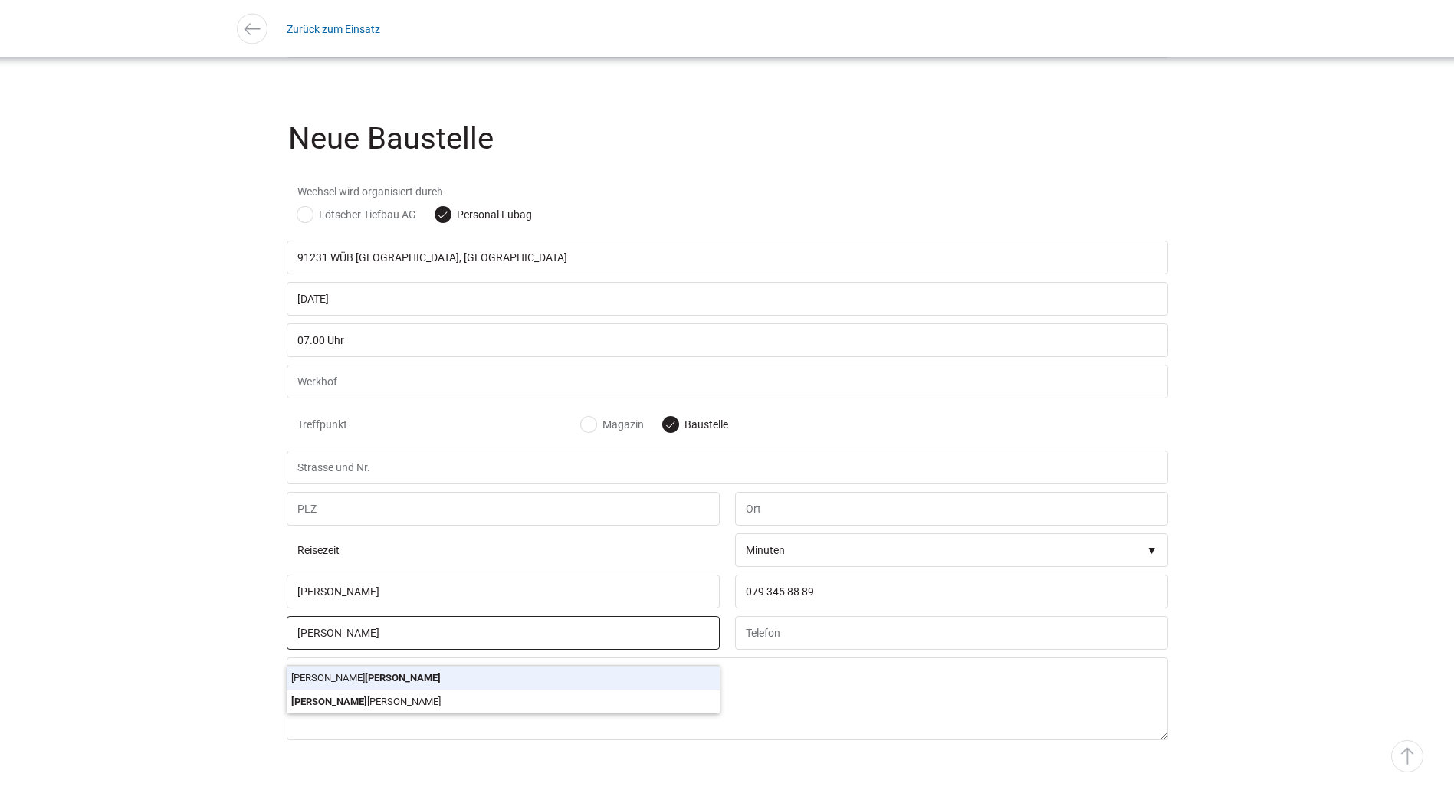
type input "Andreas Meier"
type input "079 345 45 74"
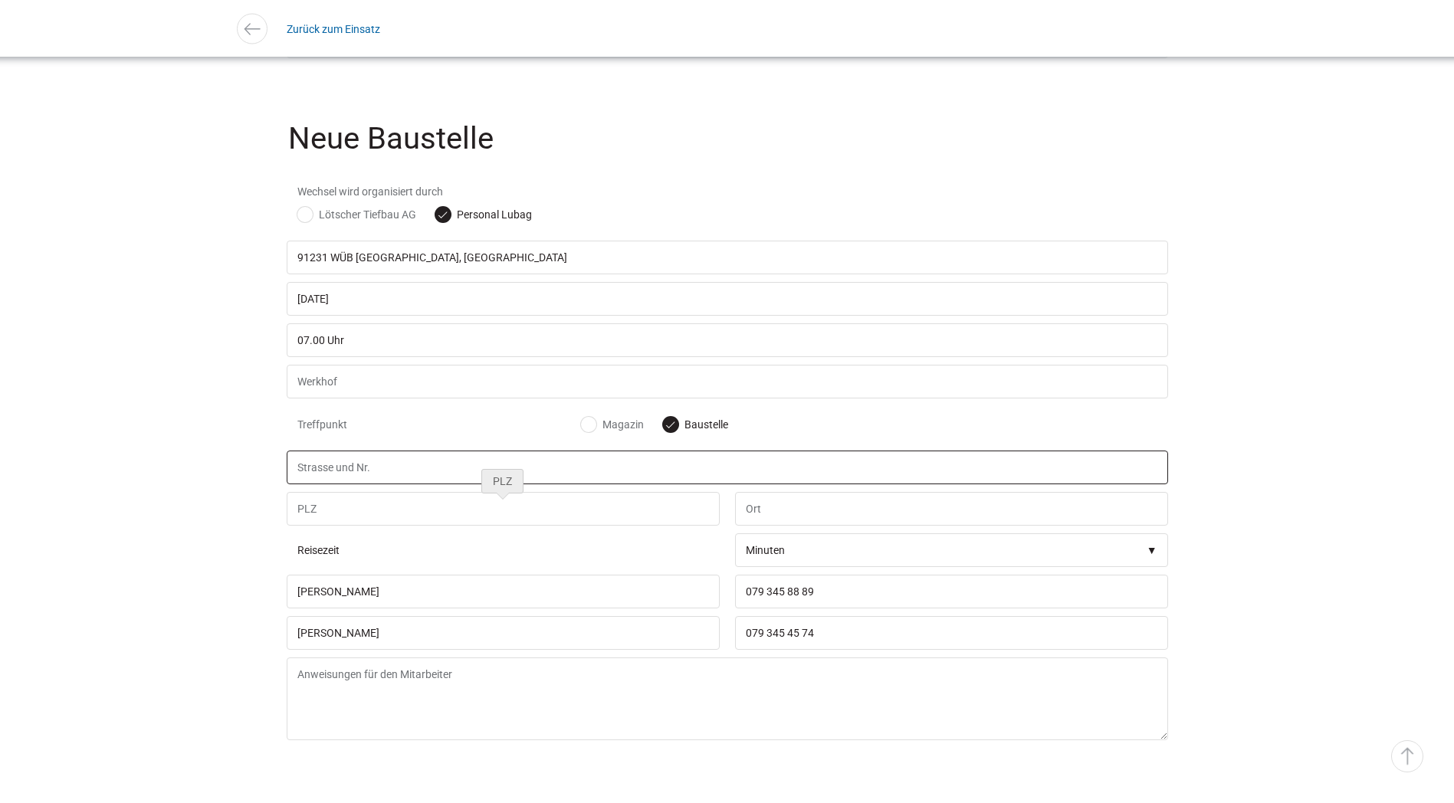
click at [355, 480] on input "text" at bounding box center [727, 468] width 881 height 34
paste input "Büttenenstrasse, 6006 Luzern"
type input "Büttenenstrasse, 6006 Luzern"
click at [332, 515] on input "text" at bounding box center [503, 509] width 433 height 34
type input "6006"
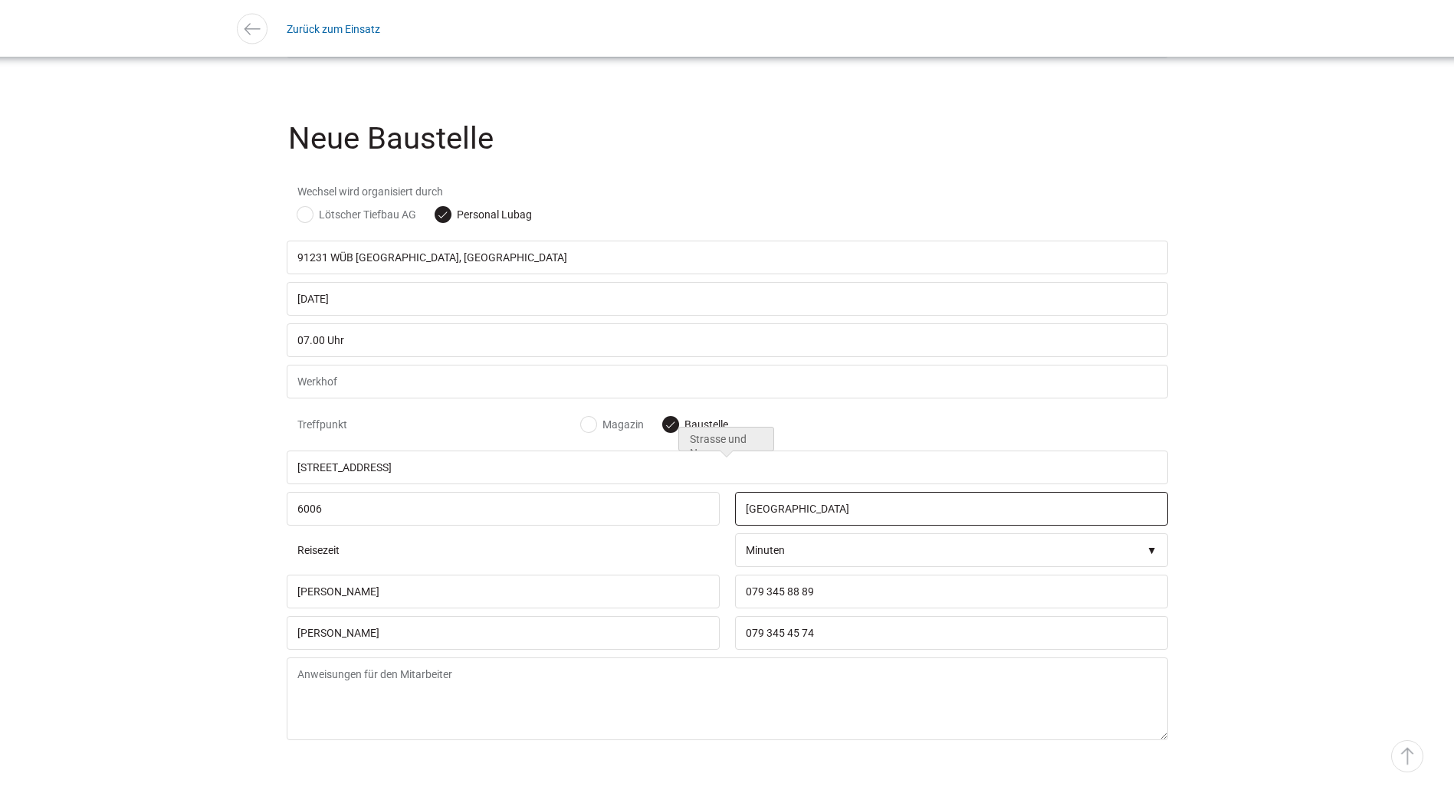
type input "Luzern"
drag, startPoint x: 396, startPoint y: 478, endPoint x: 529, endPoint y: 477, distance: 132.6
click at [529, 477] on input "Büttenenstrasse, 6006 Luzern" at bounding box center [727, 468] width 881 height 34
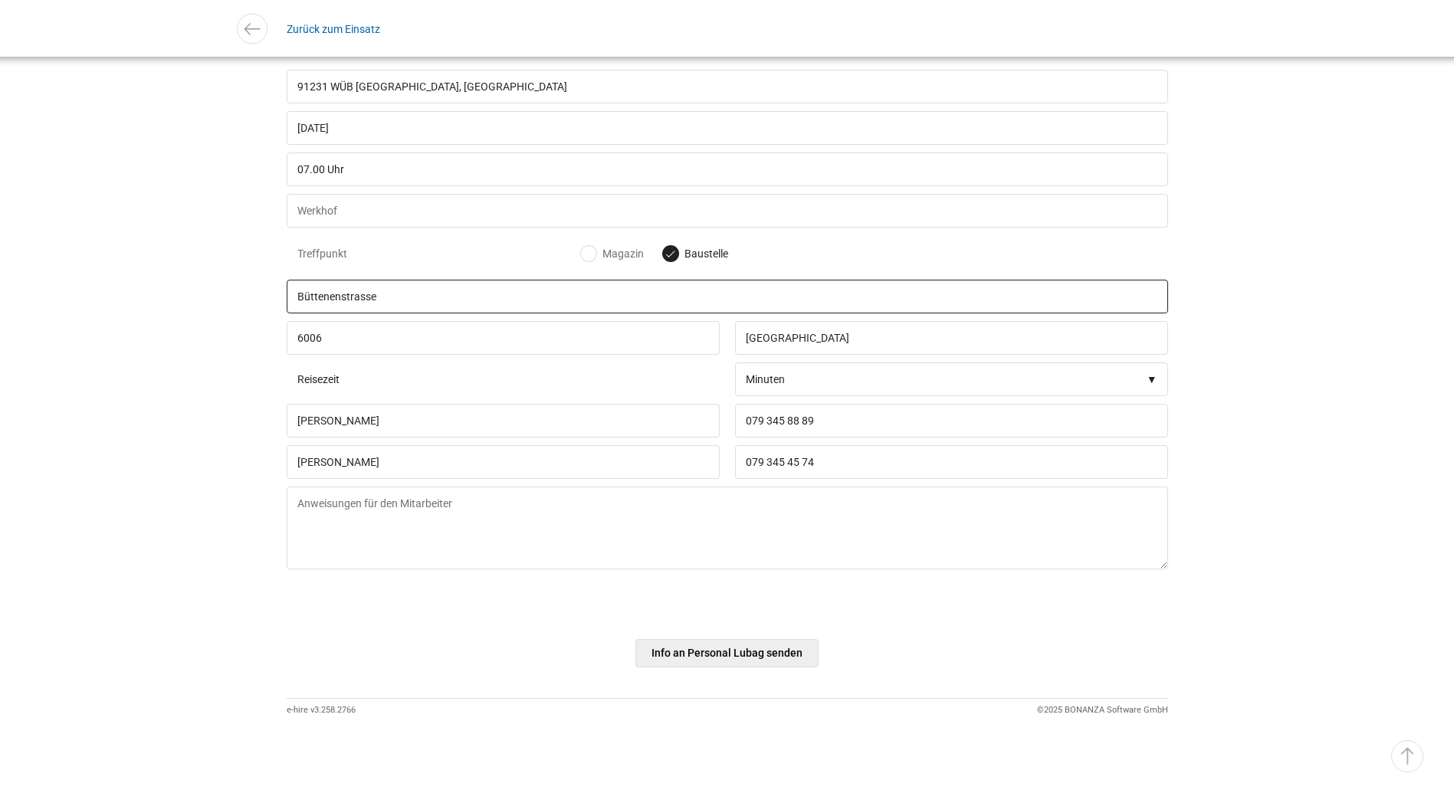
type input "Büttenenstrasse"
click at [696, 653] on input "Info an Personal Lubag senden" at bounding box center [726, 653] width 183 height 28
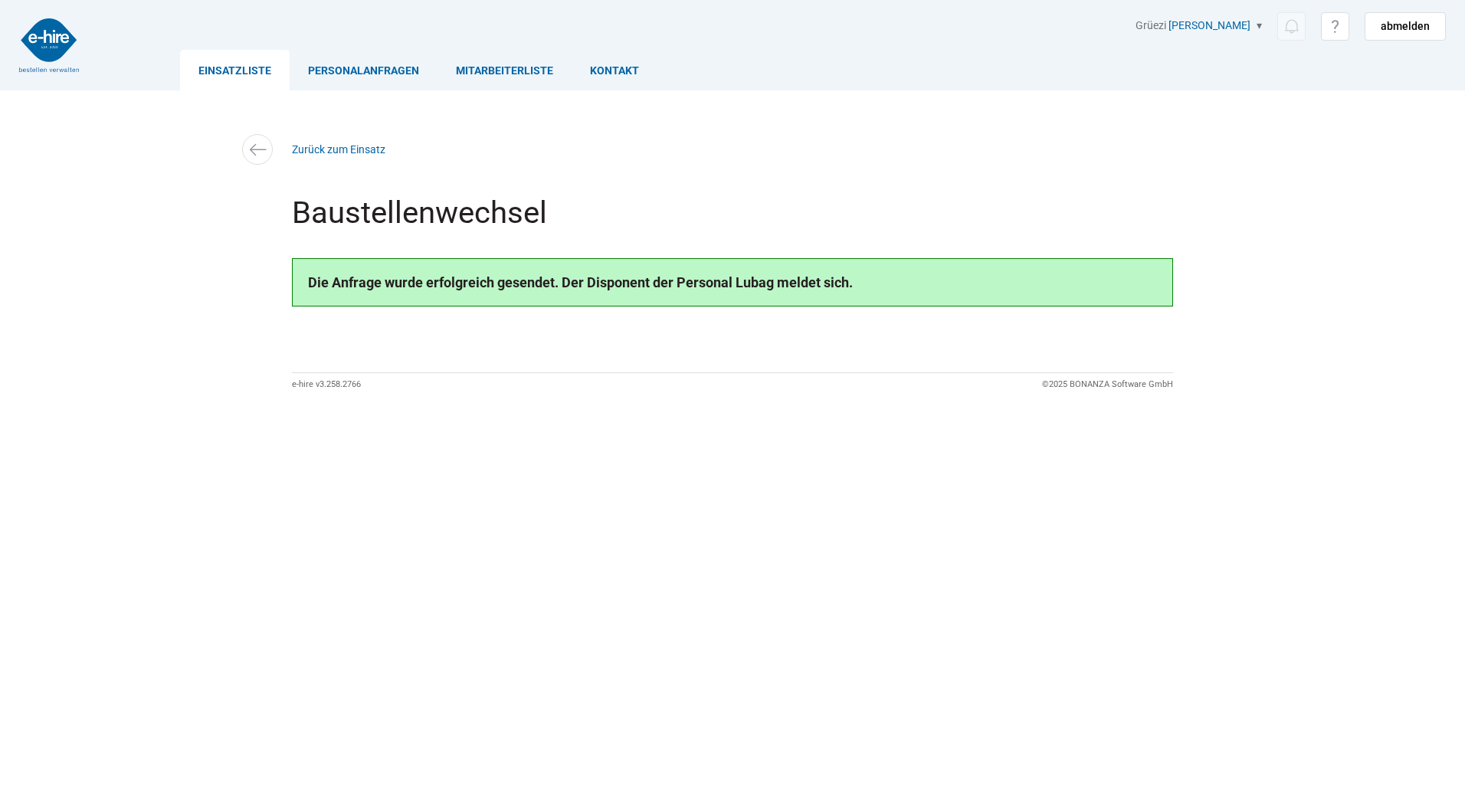
click at [257, 70] on link "Einsatzliste" at bounding box center [235, 70] width 110 height 41
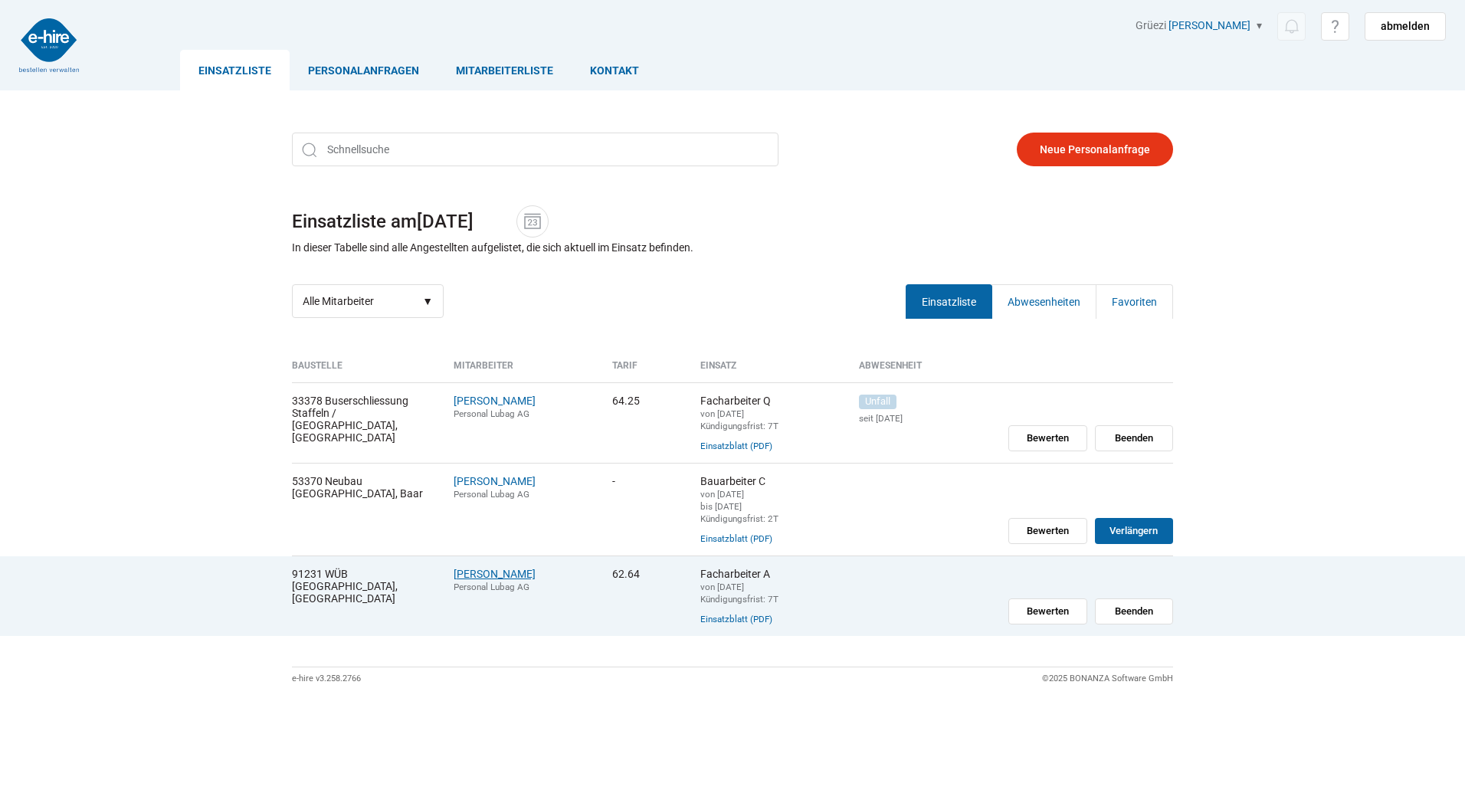
click at [508, 580] on link "[PERSON_NAME]" at bounding box center [495, 574] width 82 height 12
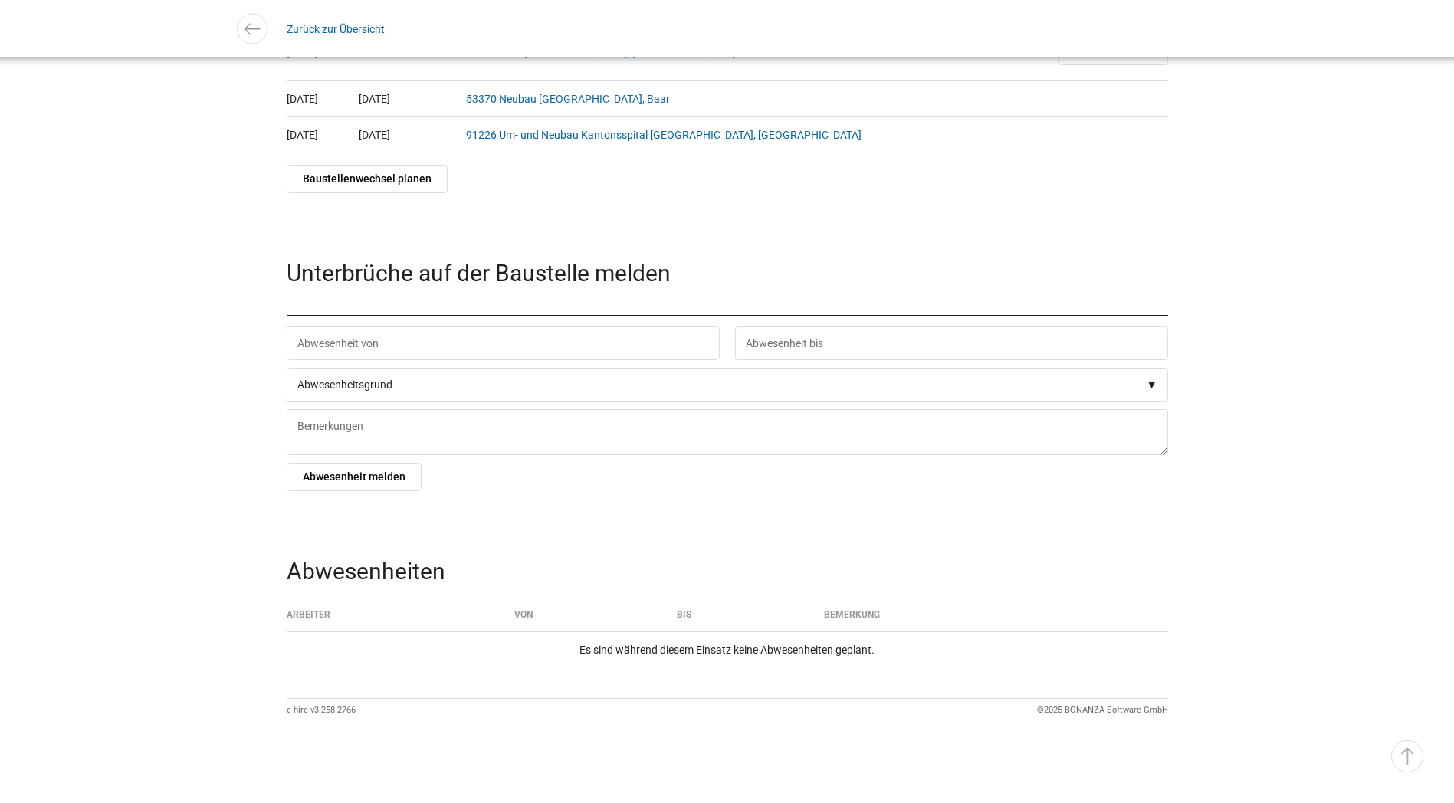
scroll to position [2233, 0]
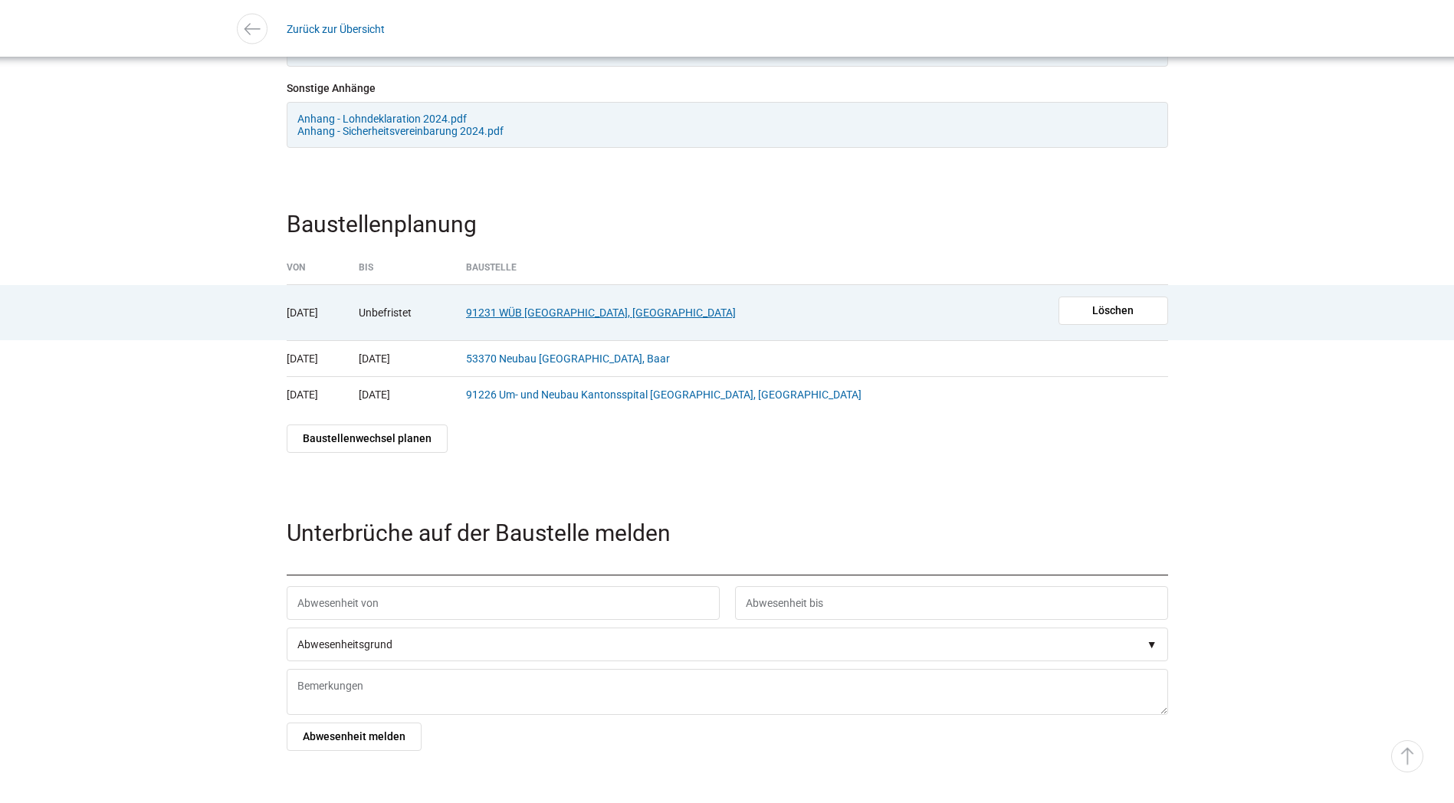
click at [644, 319] on link "91231 WÜB [GEOGRAPHIC_DATA], [GEOGRAPHIC_DATA]" at bounding box center [601, 313] width 270 height 12
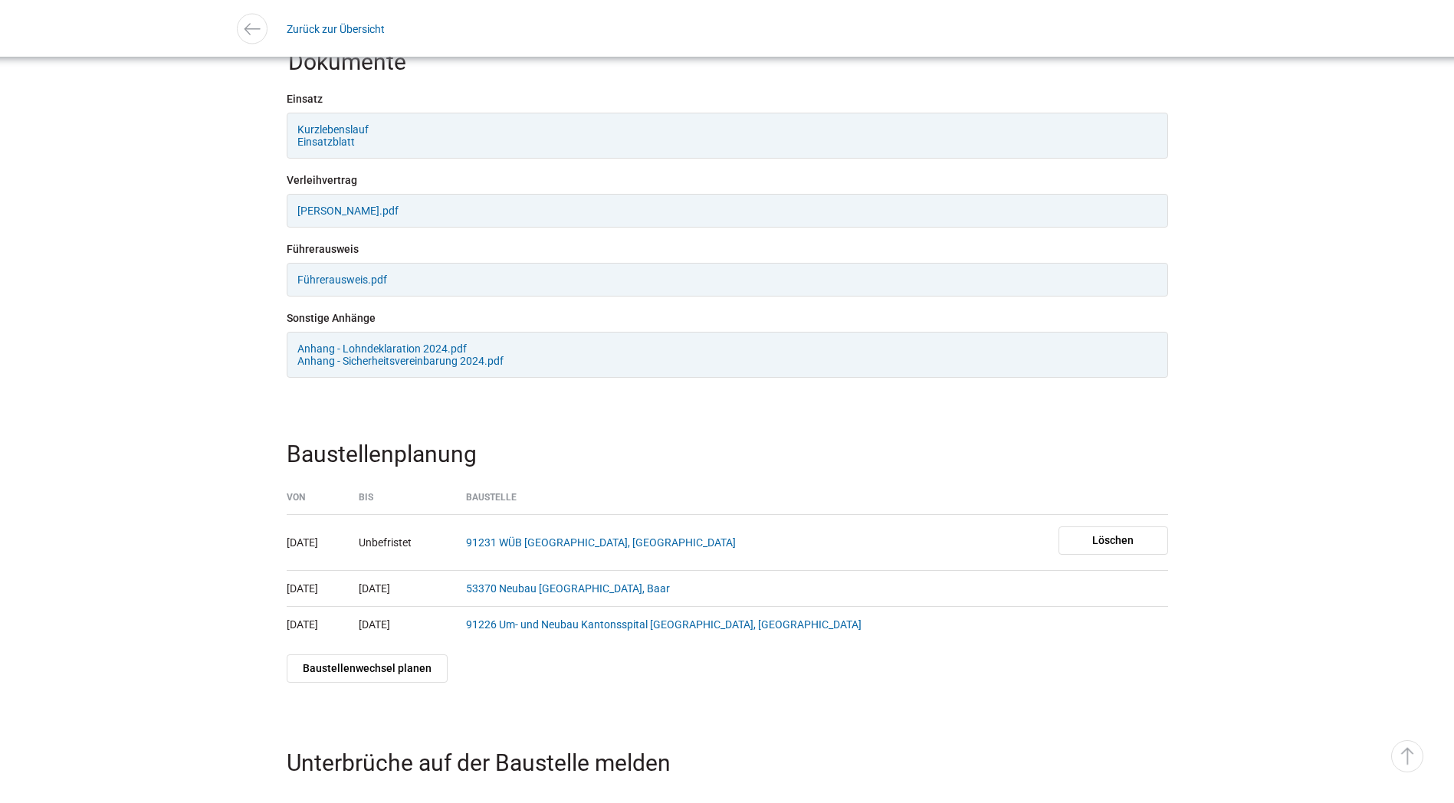
scroll to position [1926, 0]
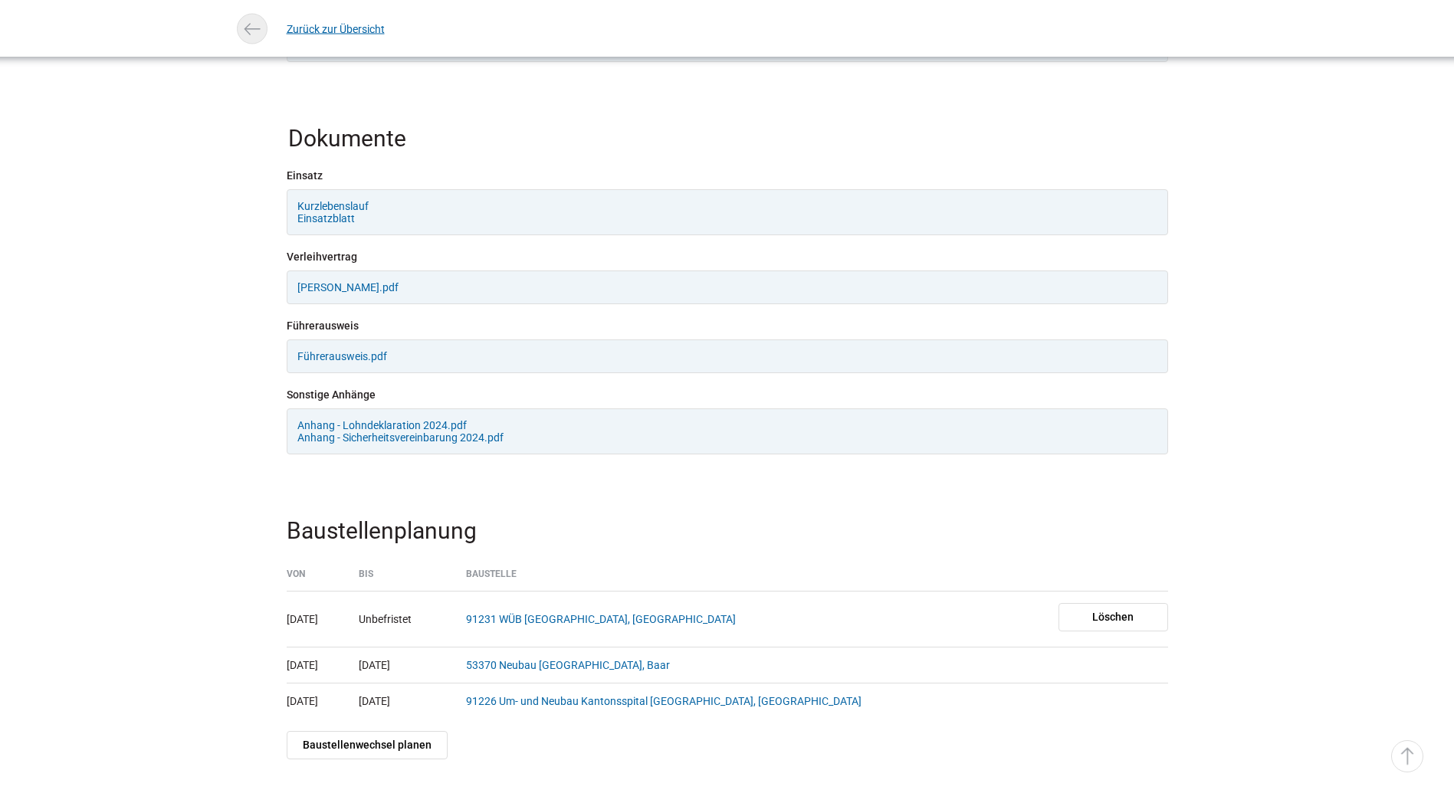
click at [258, 30] on img at bounding box center [252, 29] width 22 height 22
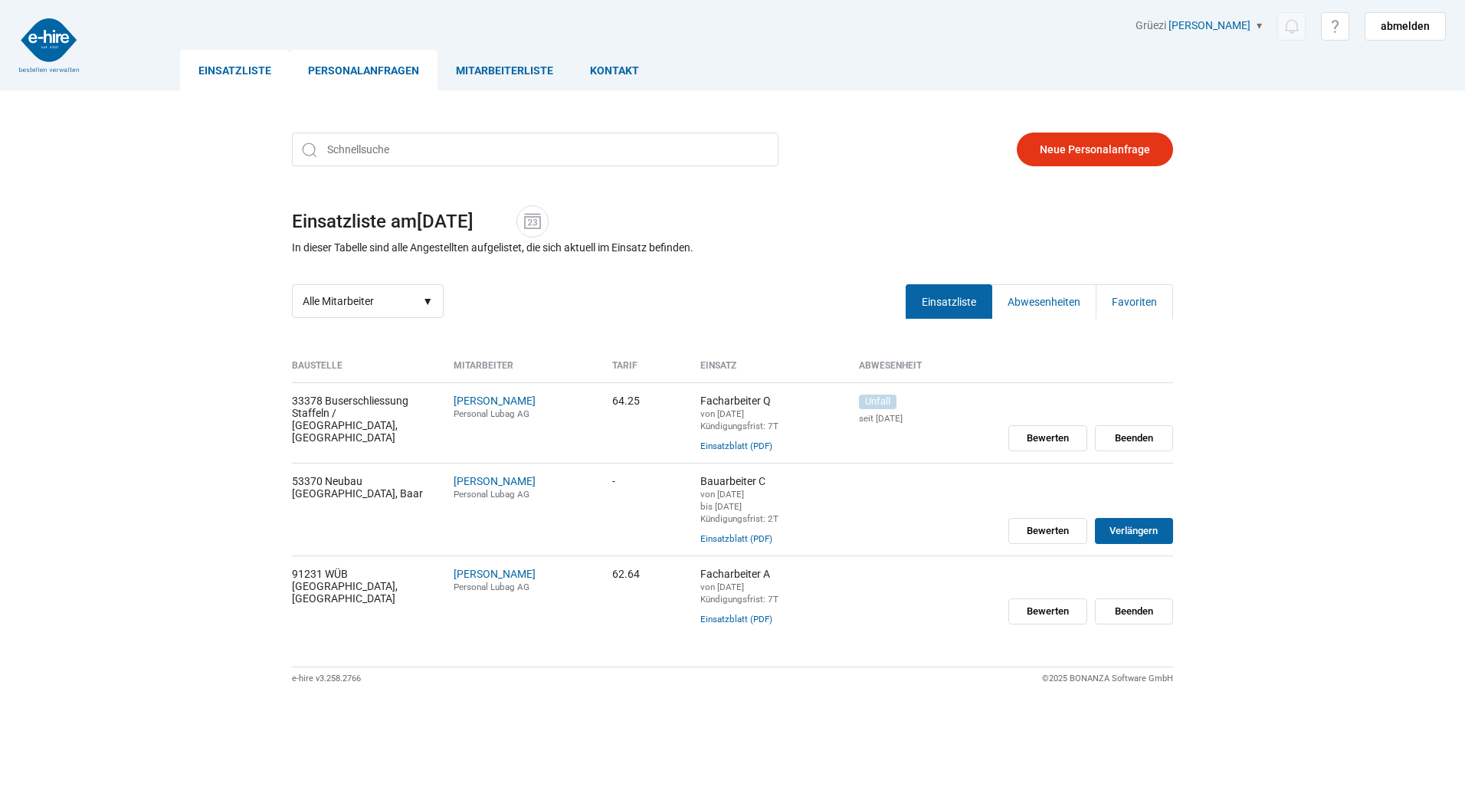
click at [335, 69] on link "Personalanfragen" at bounding box center [364, 70] width 148 height 41
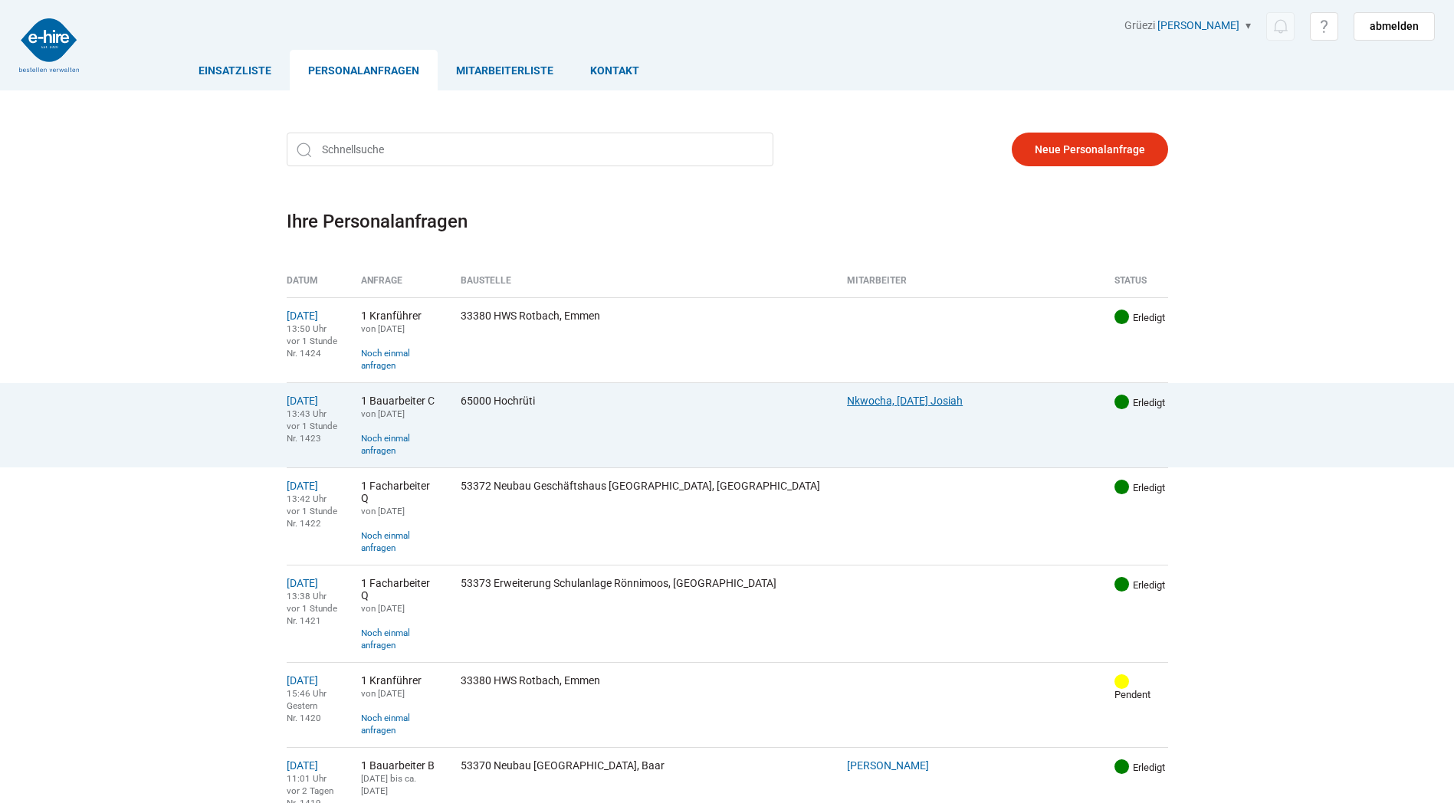
click at [932, 395] on link "Nkwocha, [DATE] Josiah" at bounding box center [905, 401] width 116 height 12
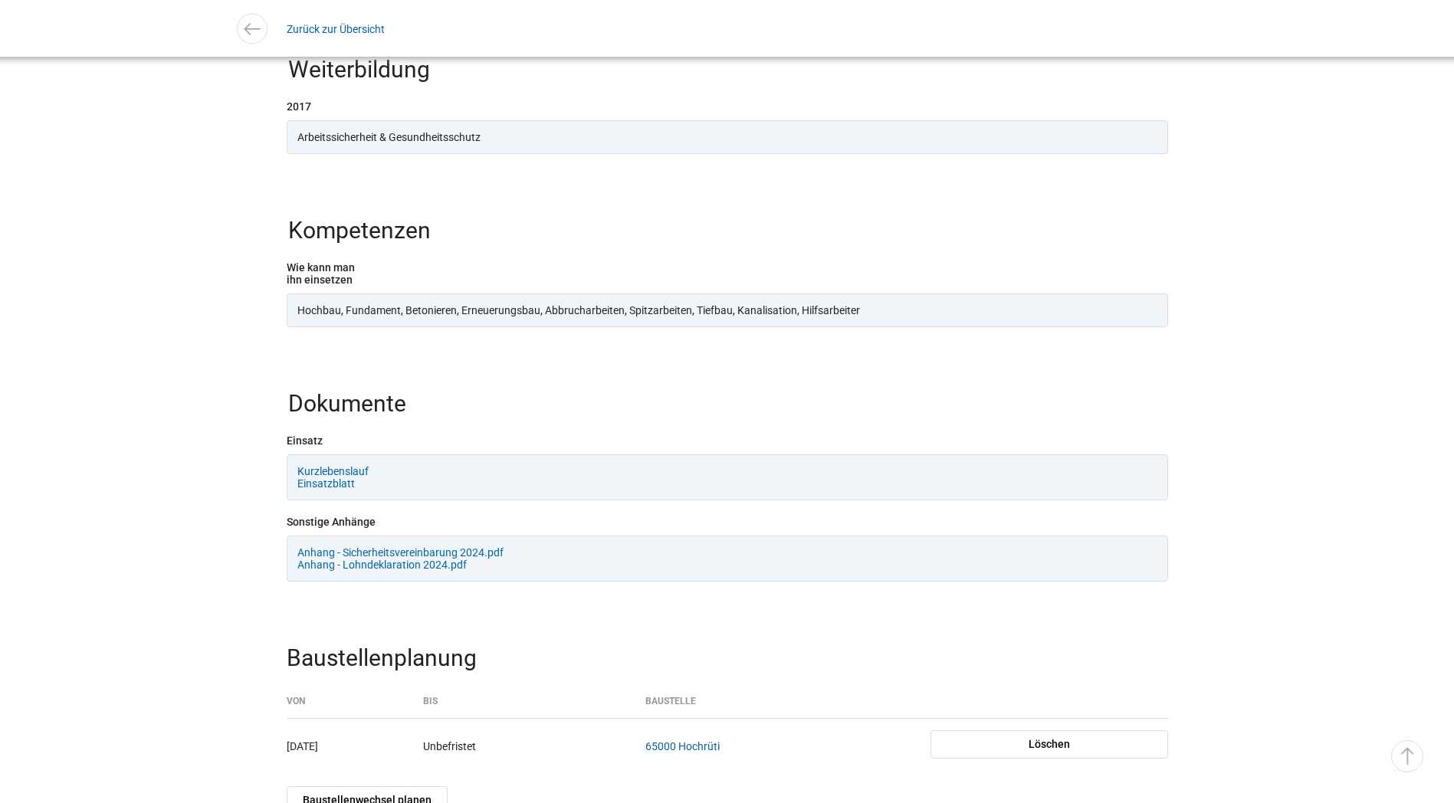
scroll to position [1456, 0]
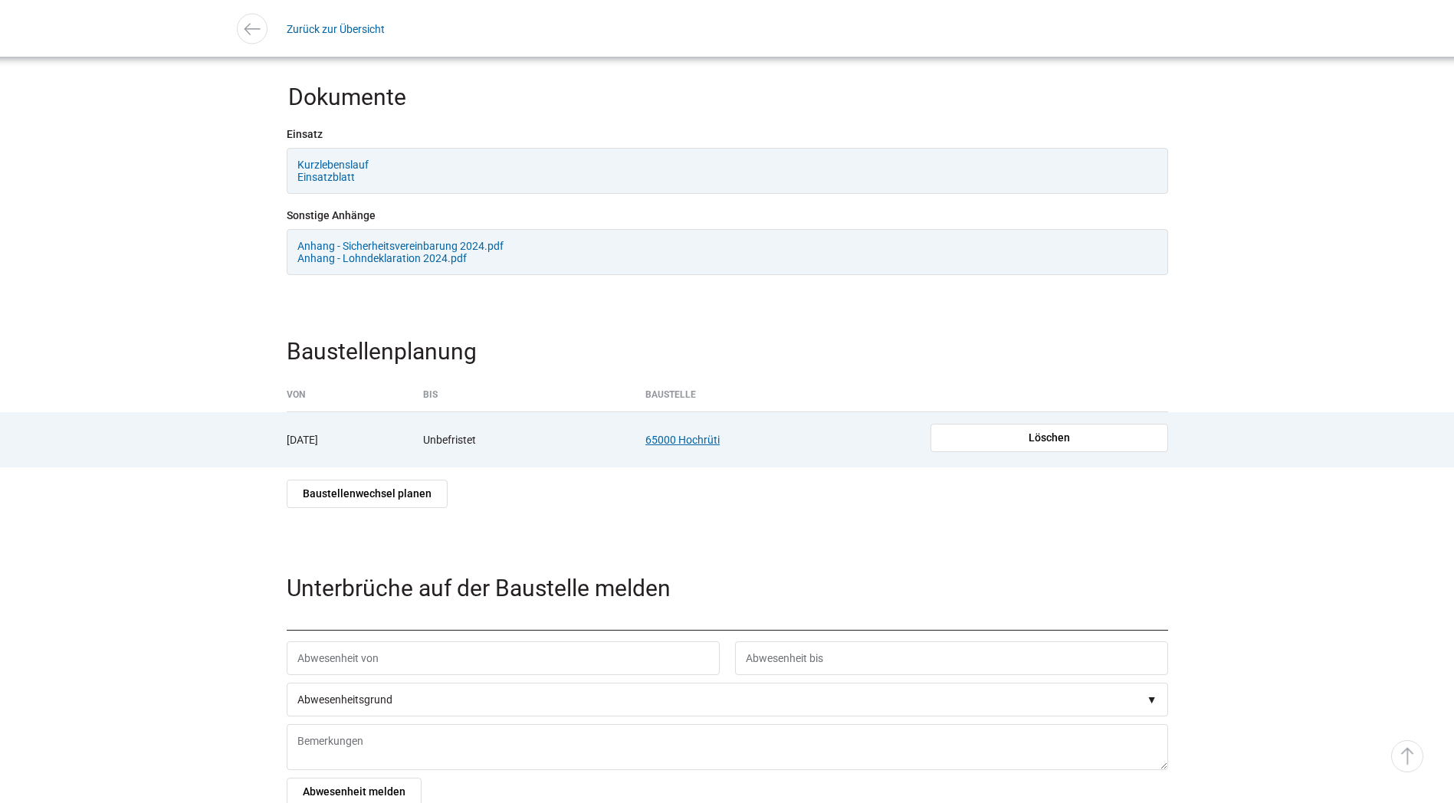
click at [720, 446] on link "65000 Hochrüti" at bounding box center [682, 440] width 74 height 12
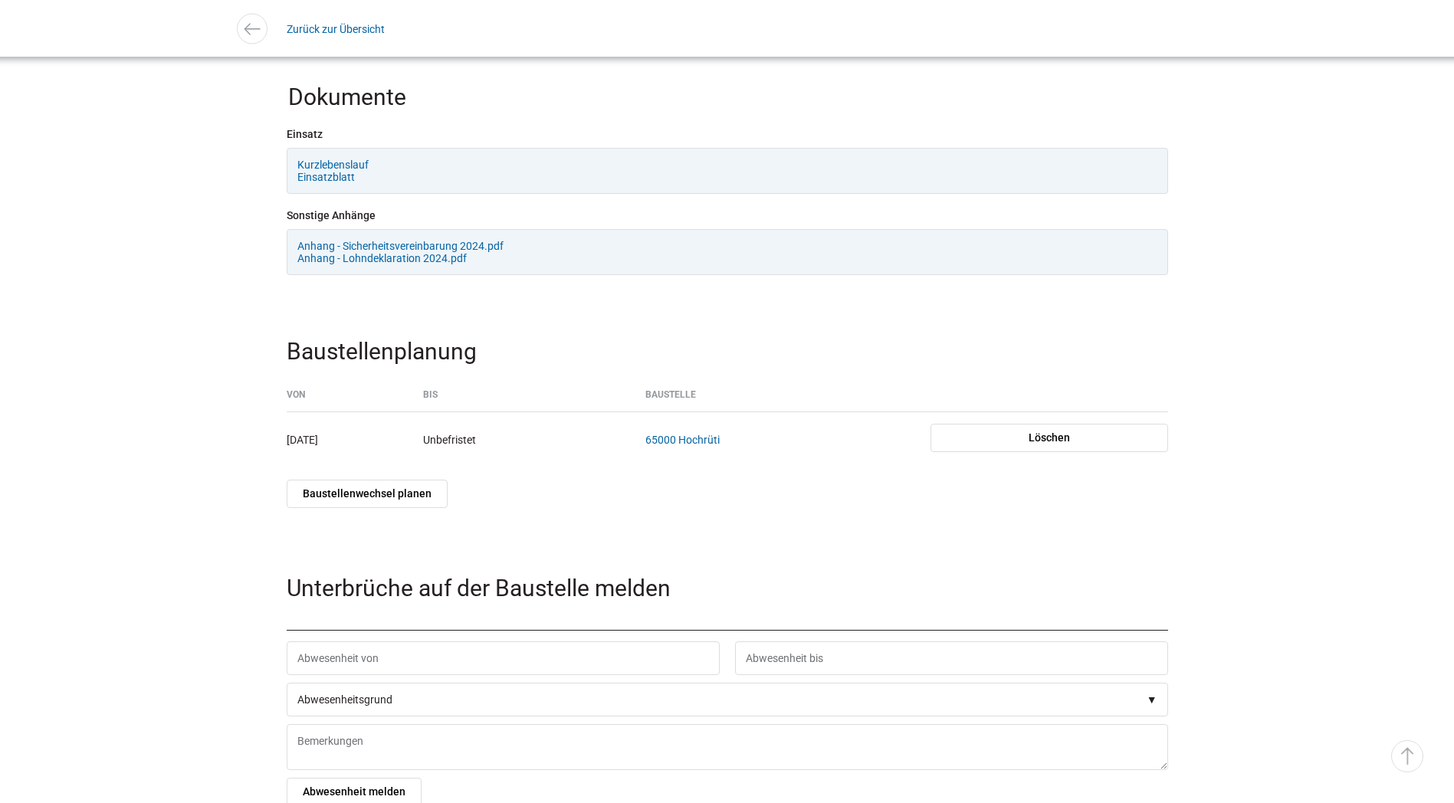
scroll to position [1303, 0]
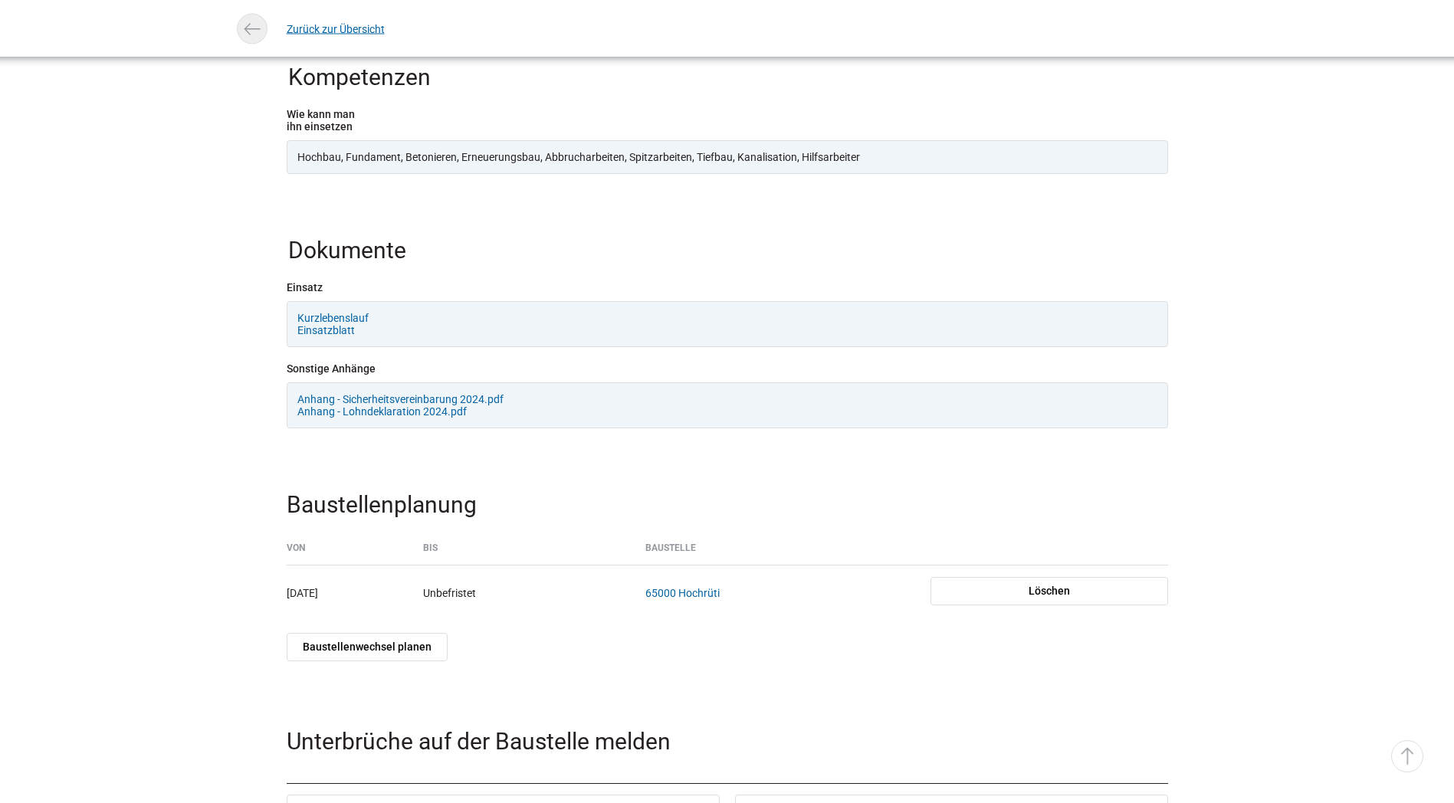
click at [245, 26] on img at bounding box center [252, 29] width 22 height 22
